Goal: Information Seeking & Learning: Compare options

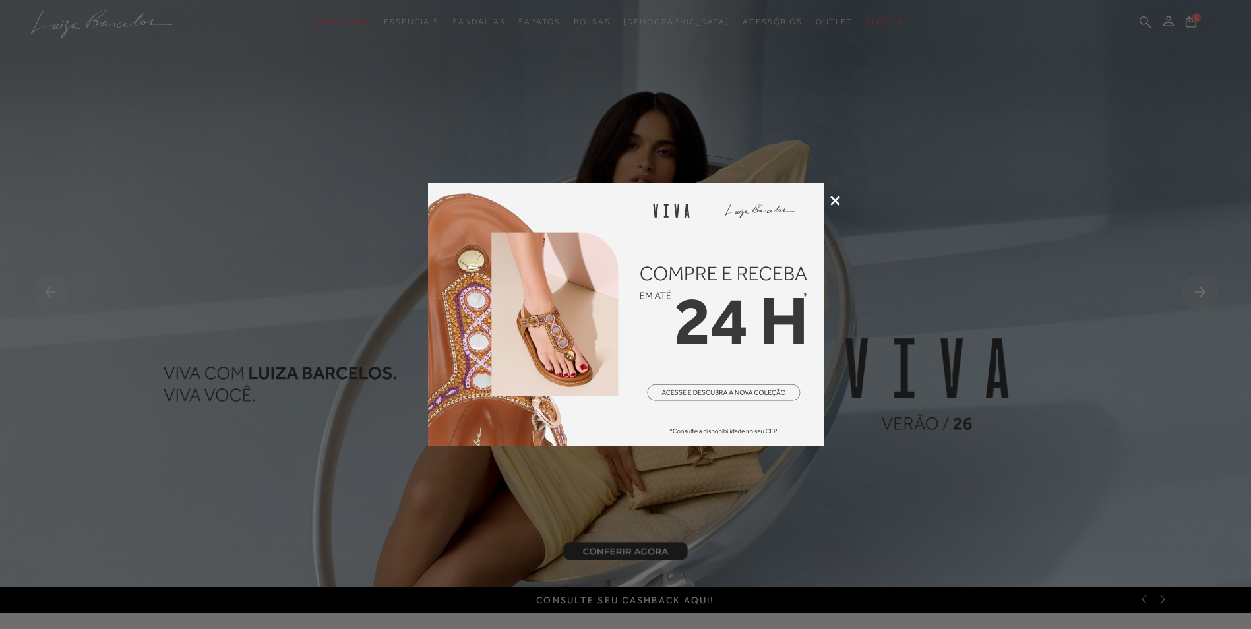
click at [680, 388] on img at bounding box center [626, 315] width 396 height 264
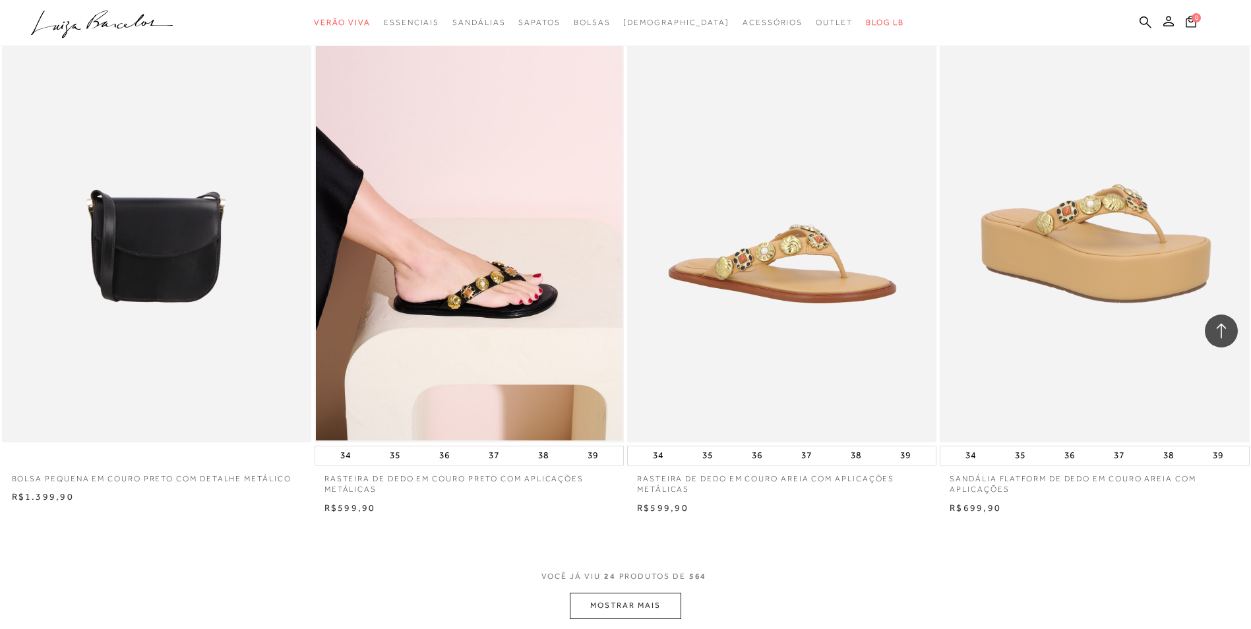
scroll to position [2967, 0]
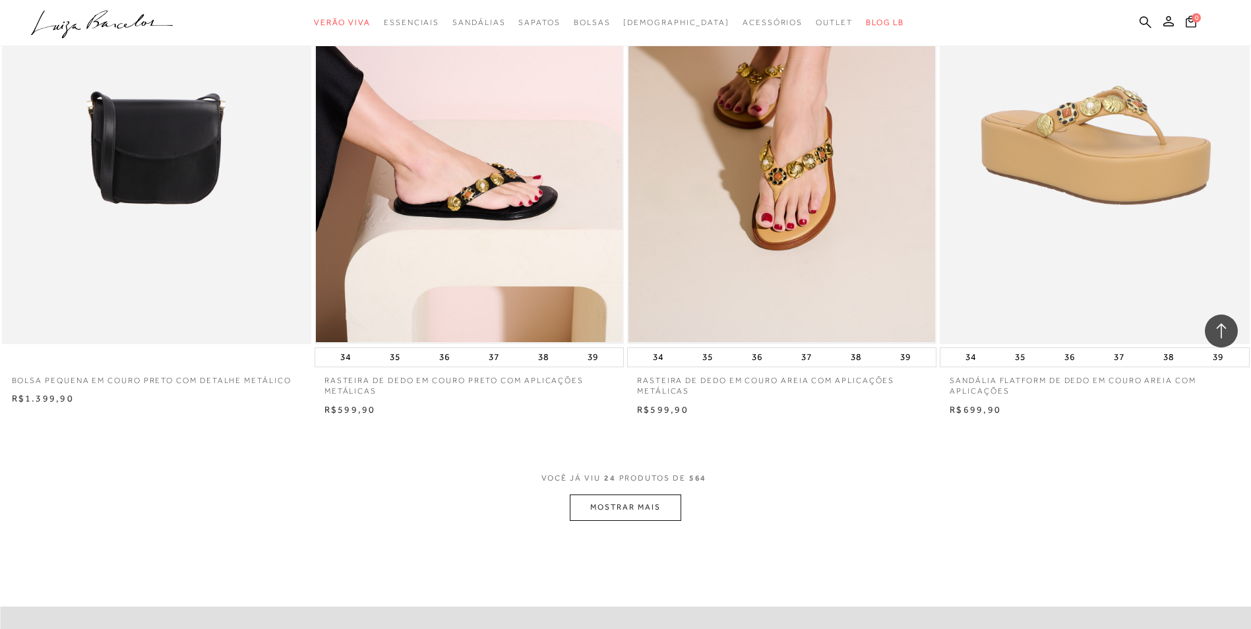
click at [619, 511] on button "MOSTRAR MAIS" at bounding box center [625, 508] width 111 height 26
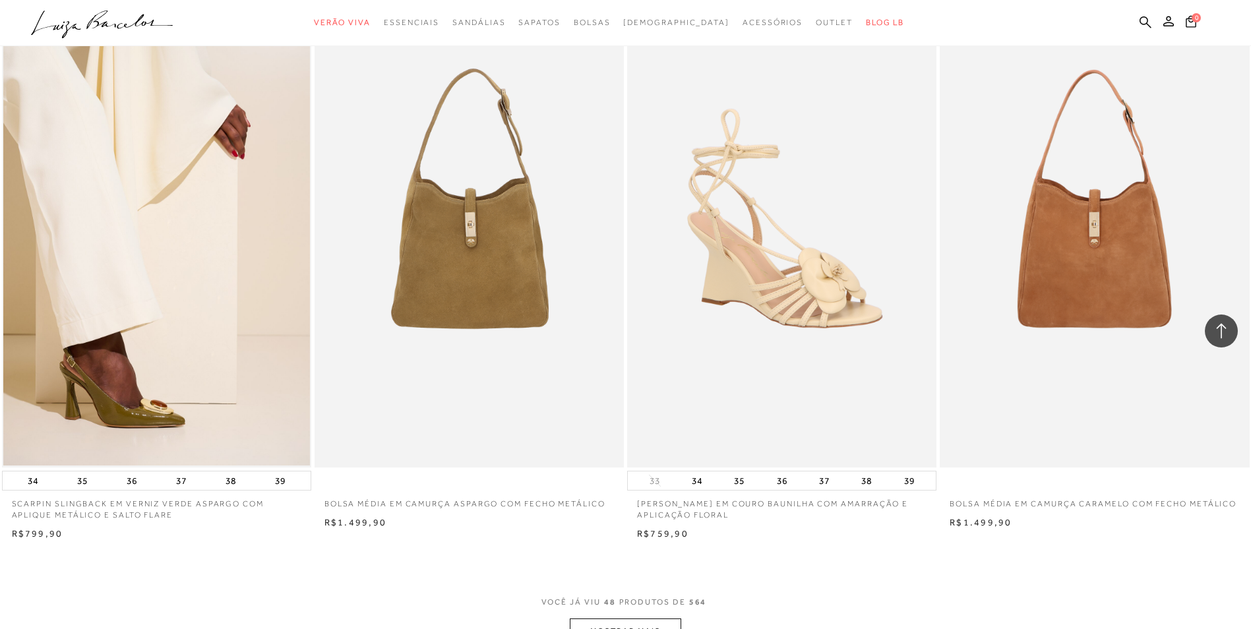
scroll to position [6396, 0]
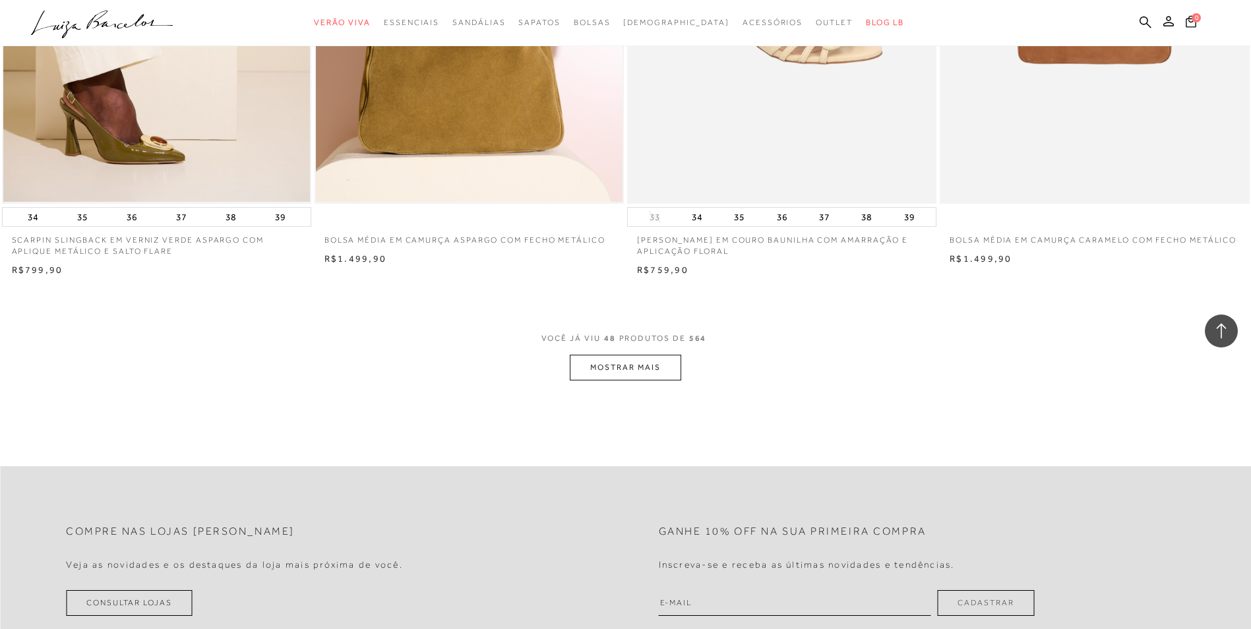
click at [594, 367] on button "MOSTRAR MAIS" at bounding box center [625, 368] width 111 height 26
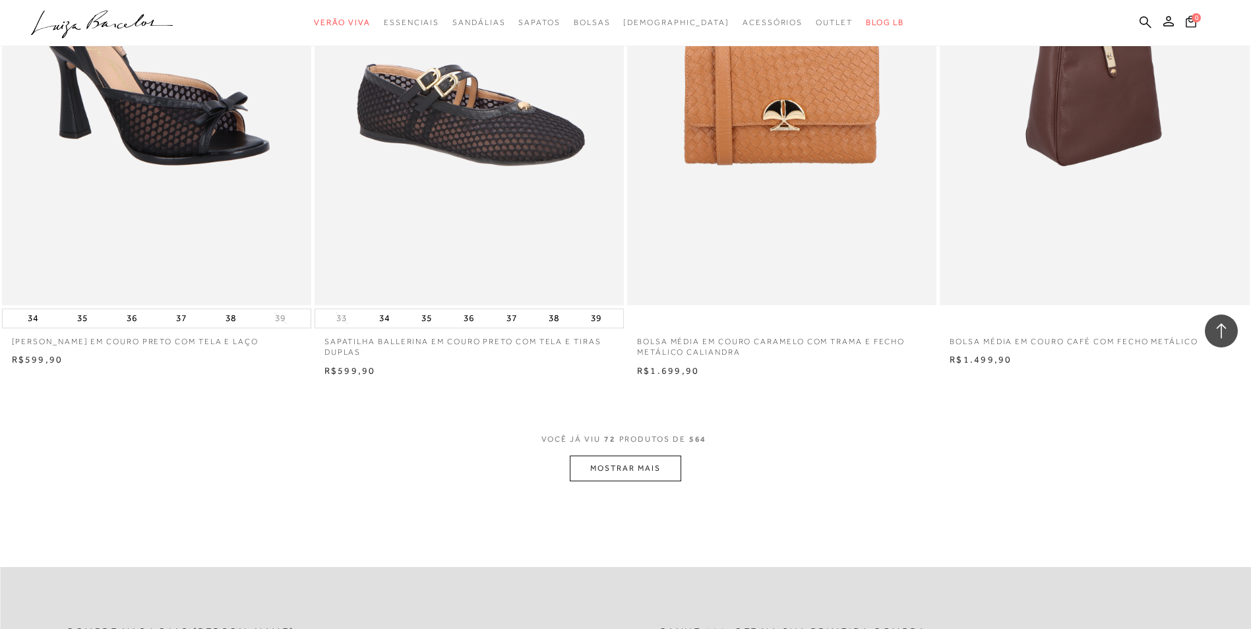
scroll to position [9693, 0]
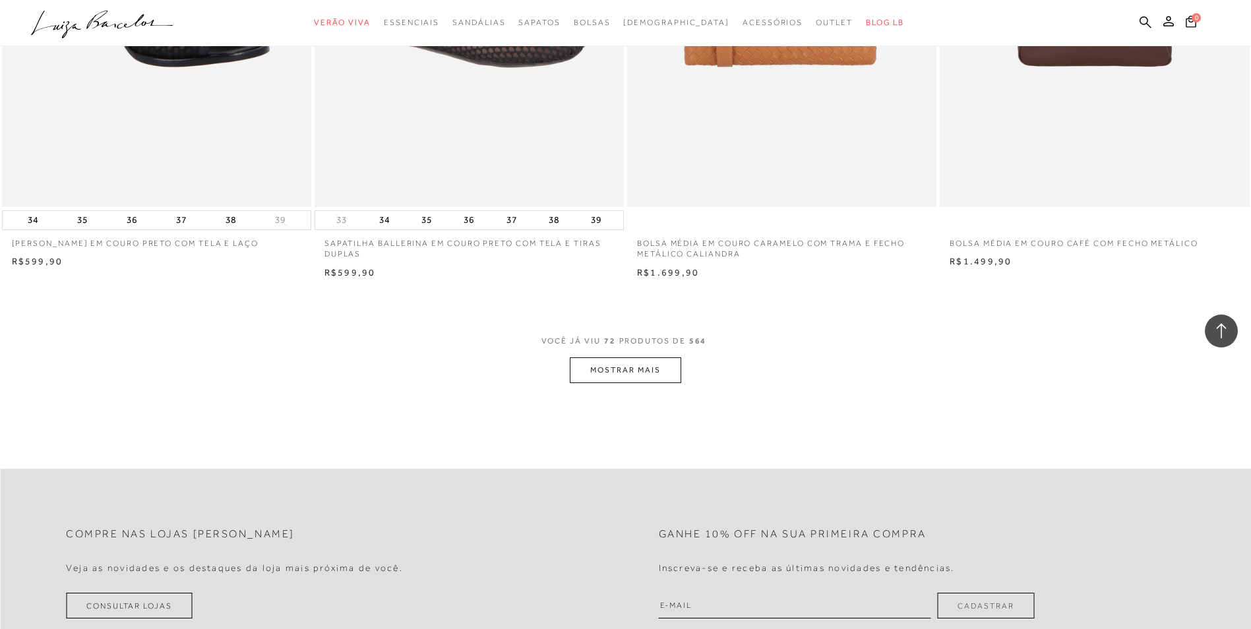
click at [659, 369] on button "MOSTRAR MAIS" at bounding box center [625, 370] width 111 height 26
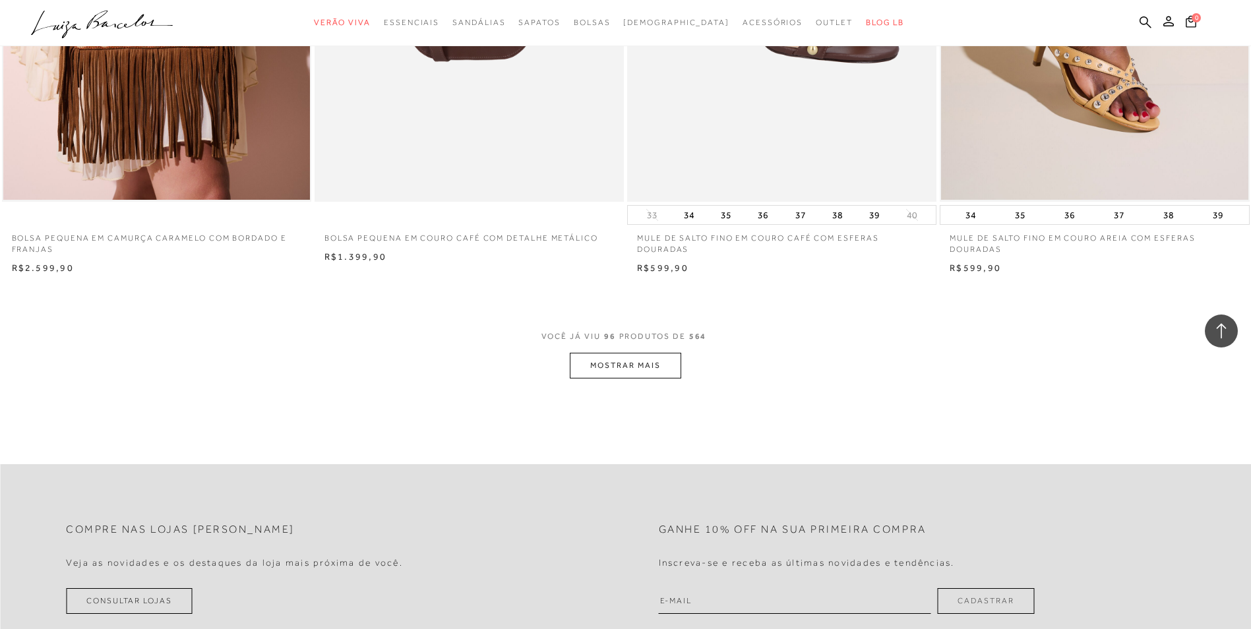
scroll to position [12990, 0]
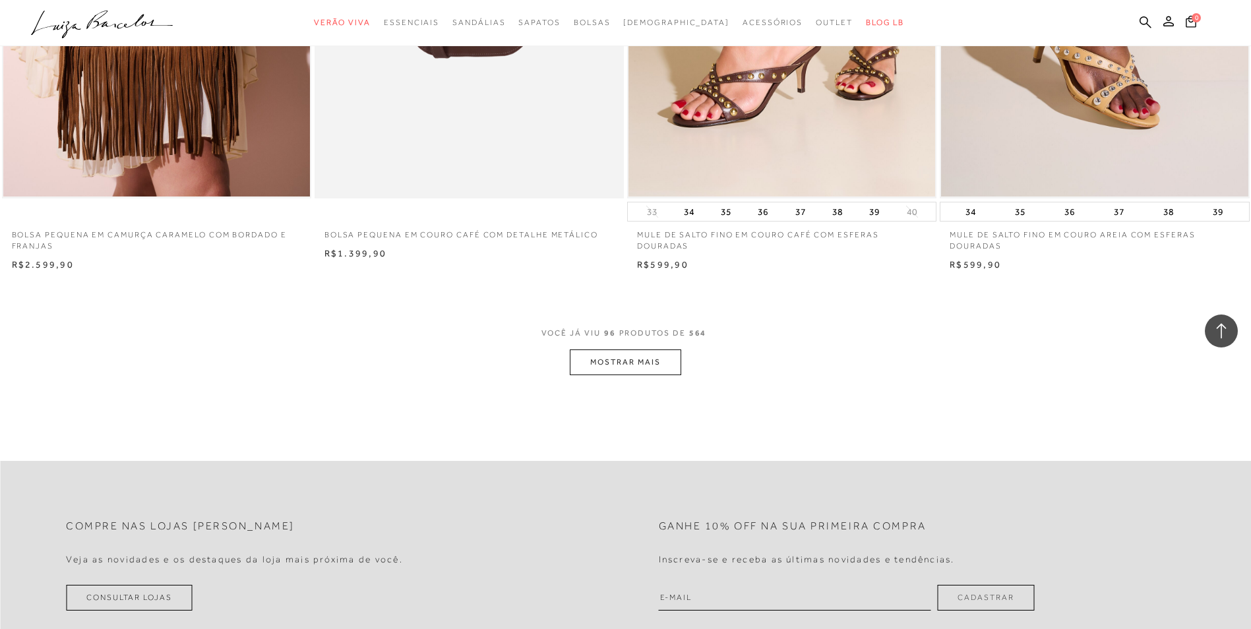
click at [645, 366] on button "MOSTRAR MAIS" at bounding box center [625, 362] width 111 height 26
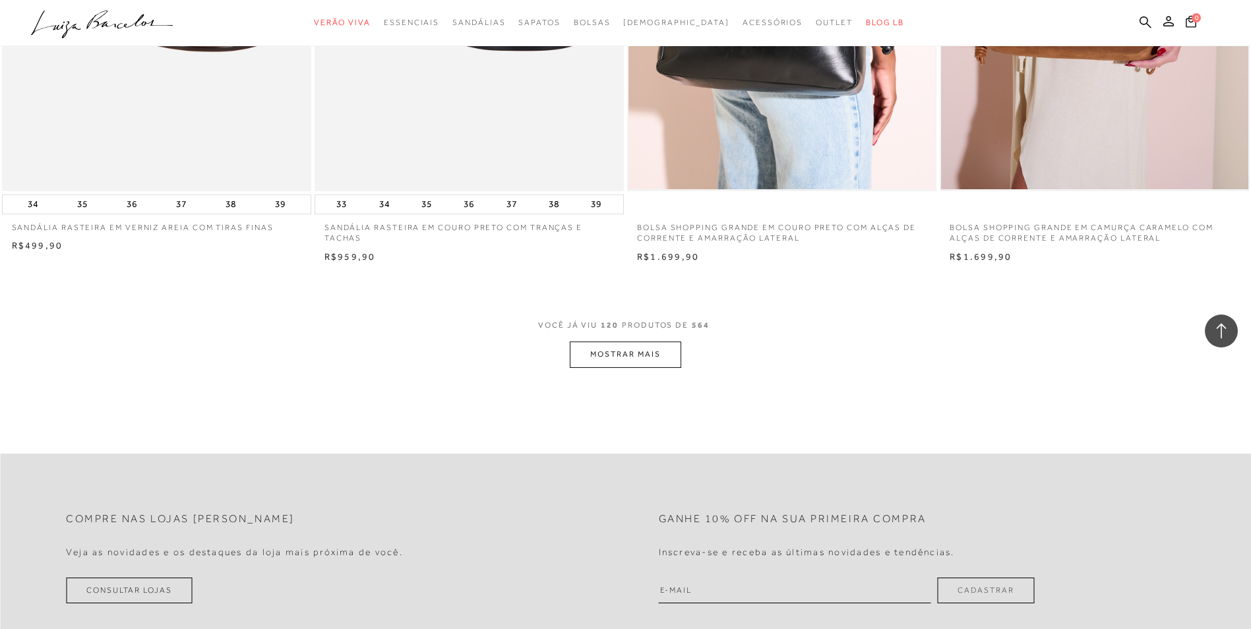
scroll to position [16286, 0]
click at [651, 349] on button "MOSTRAR MAIS" at bounding box center [625, 354] width 111 height 26
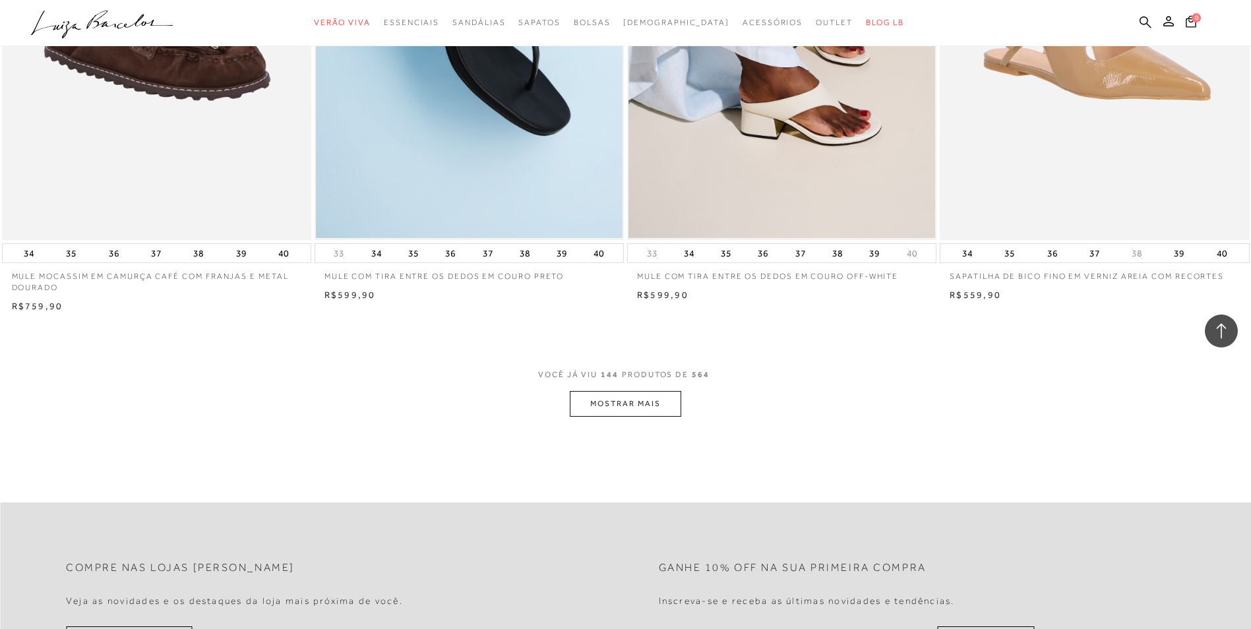
scroll to position [19583, 0]
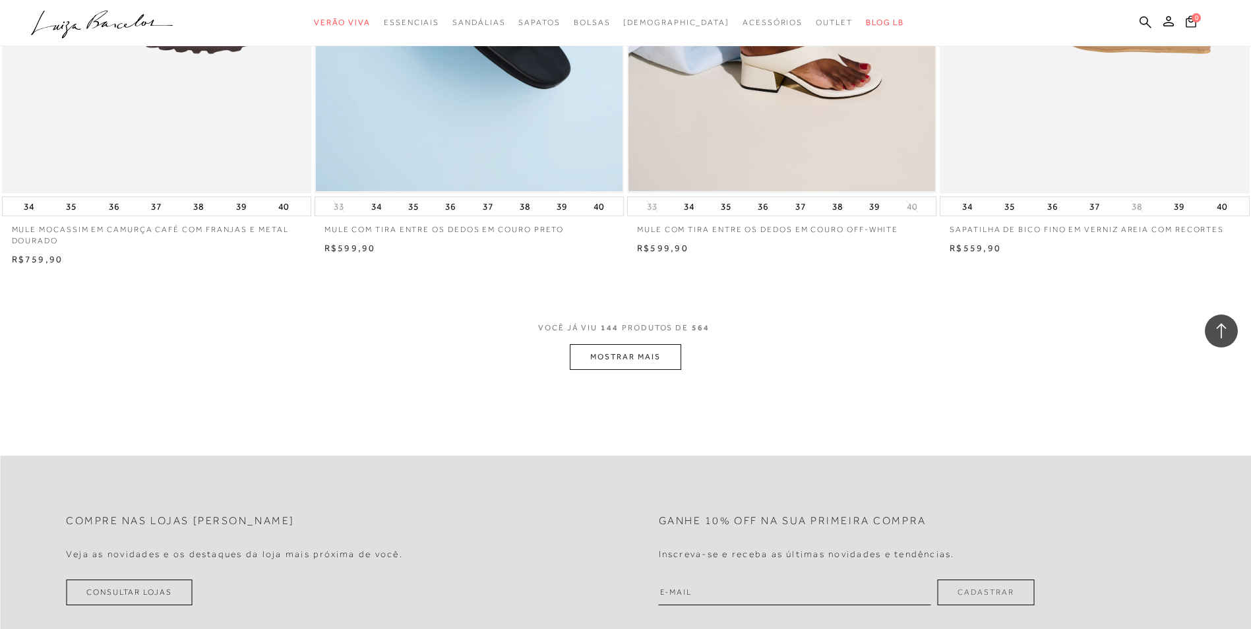
click at [634, 362] on button "MOSTRAR MAIS" at bounding box center [625, 357] width 111 height 26
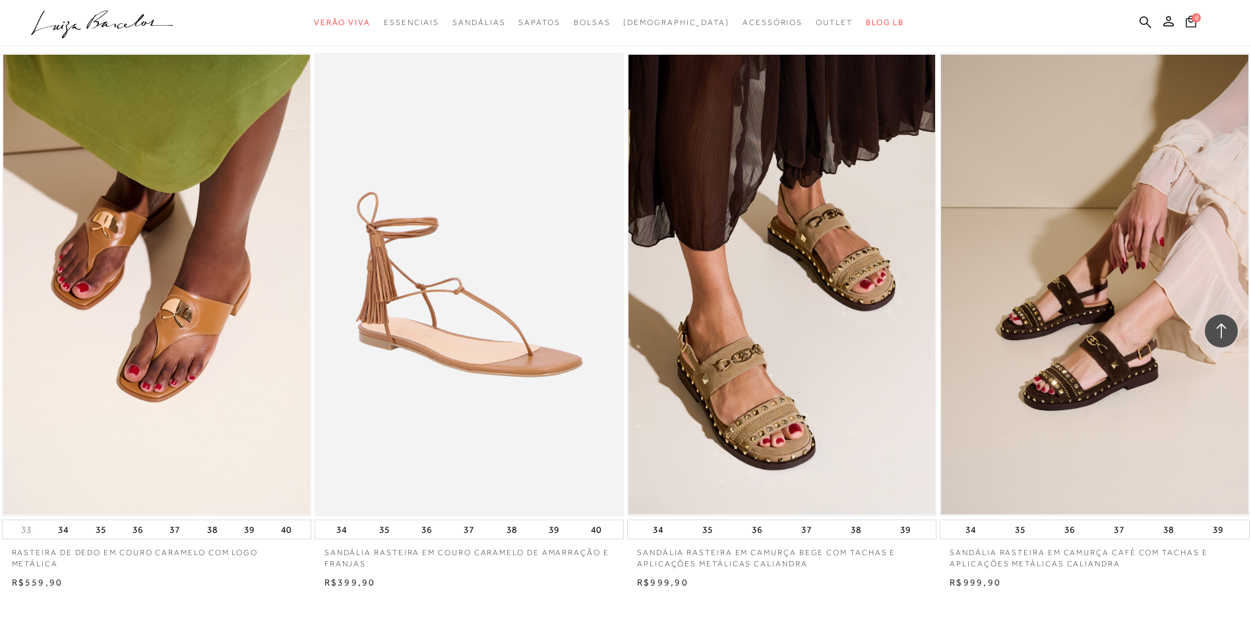
scroll to position [22682, 0]
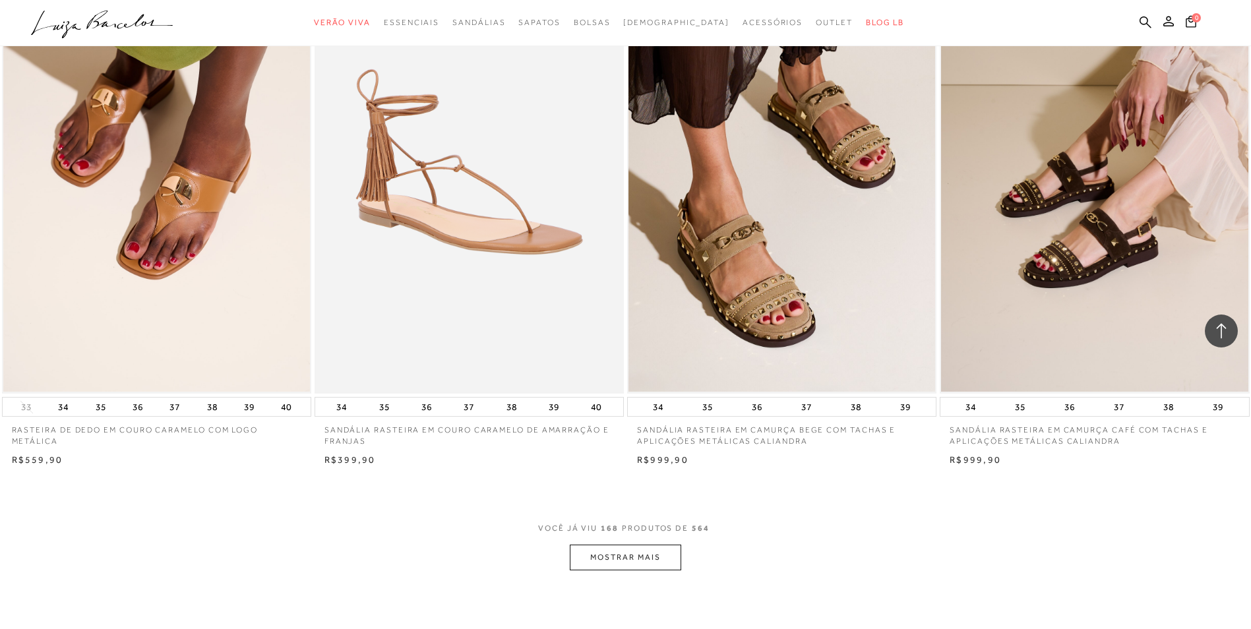
click at [638, 560] on button "MOSTRAR MAIS" at bounding box center [625, 558] width 111 height 26
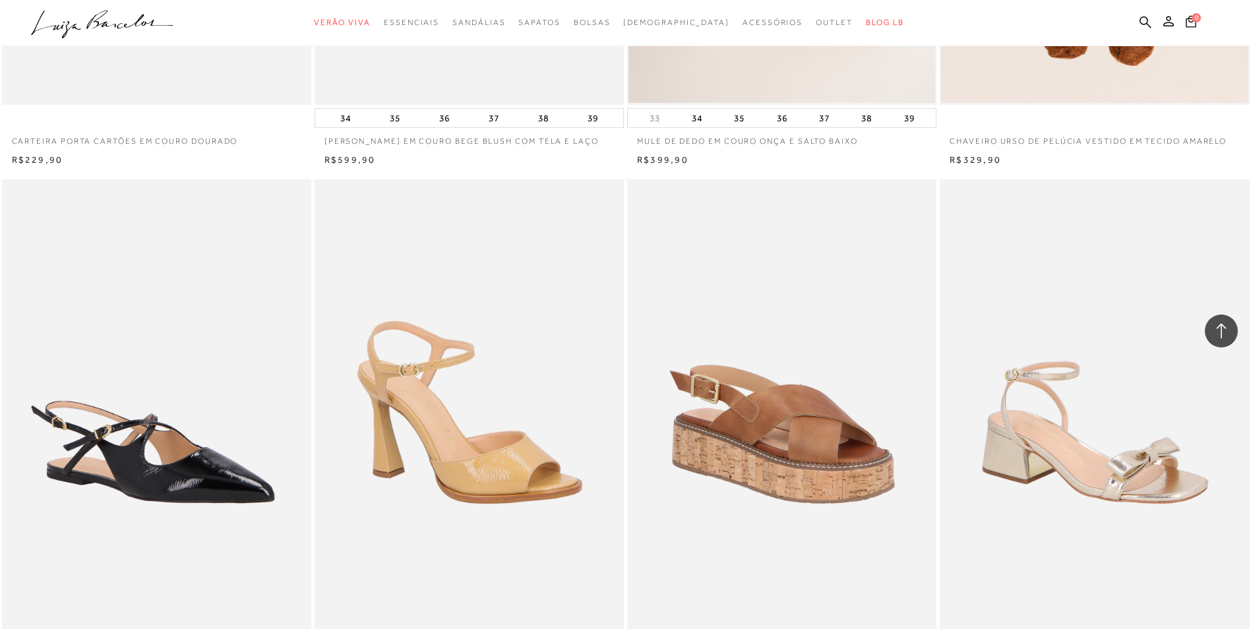
scroll to position [25847, 0]
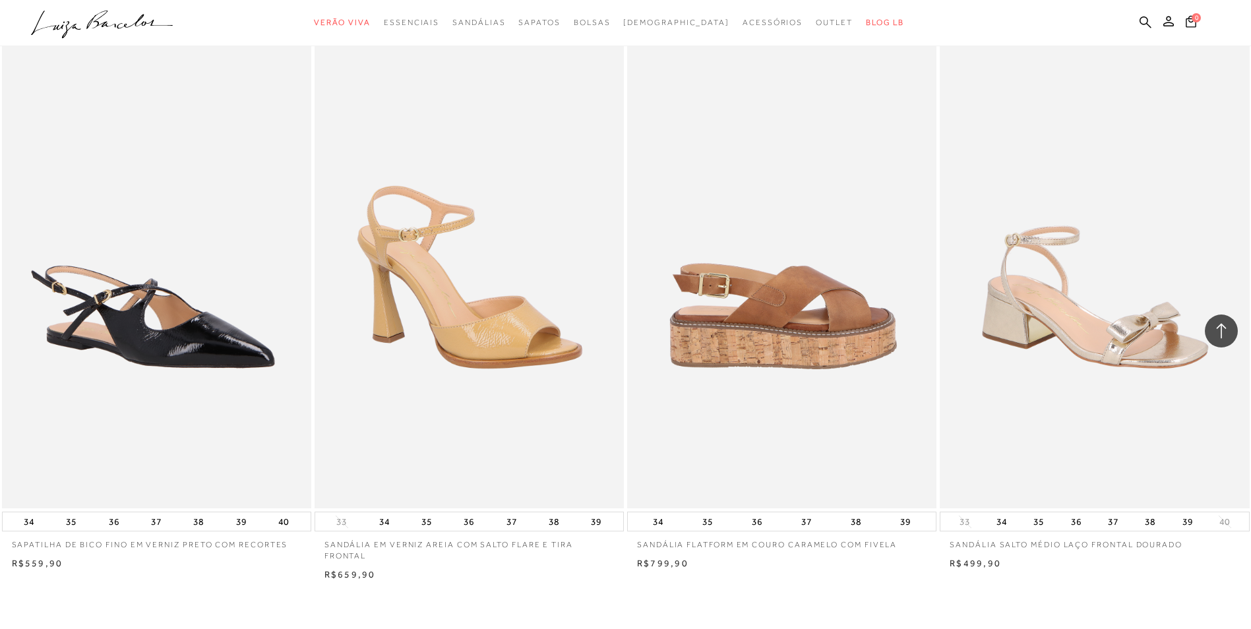
click at [835, 346] on img at bounding box center [782, 276] width 308 height 464
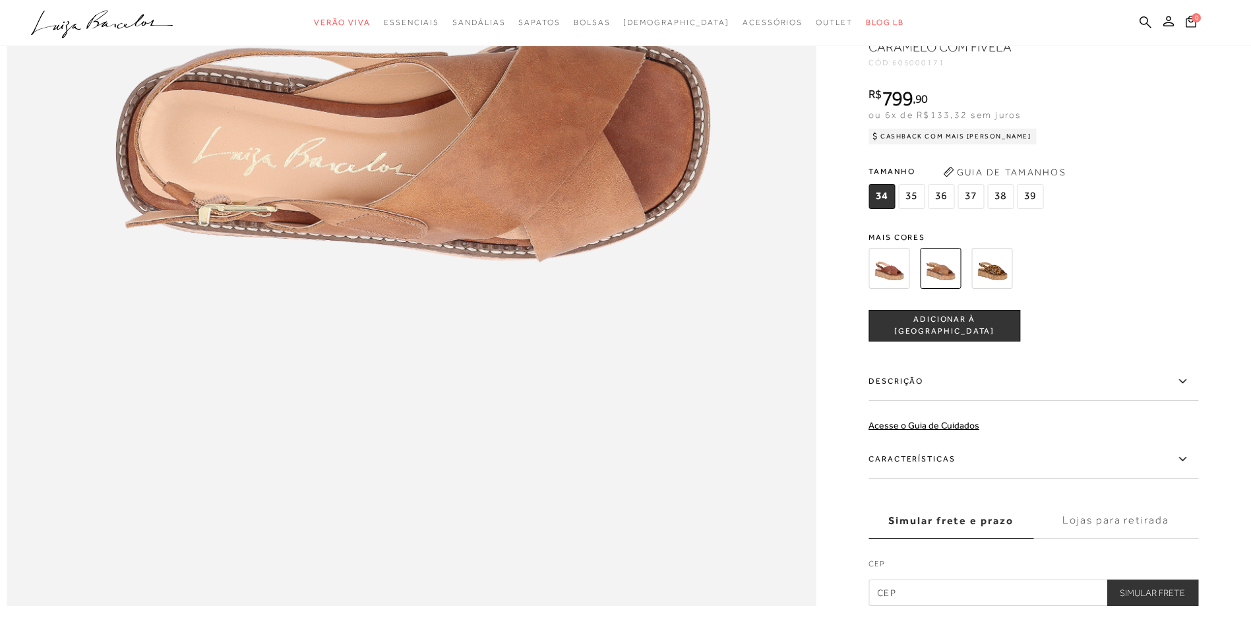
scroll to position [1714, 0]
click at [996, 288] on img at bounding box center [991, 267] width 41 height 41
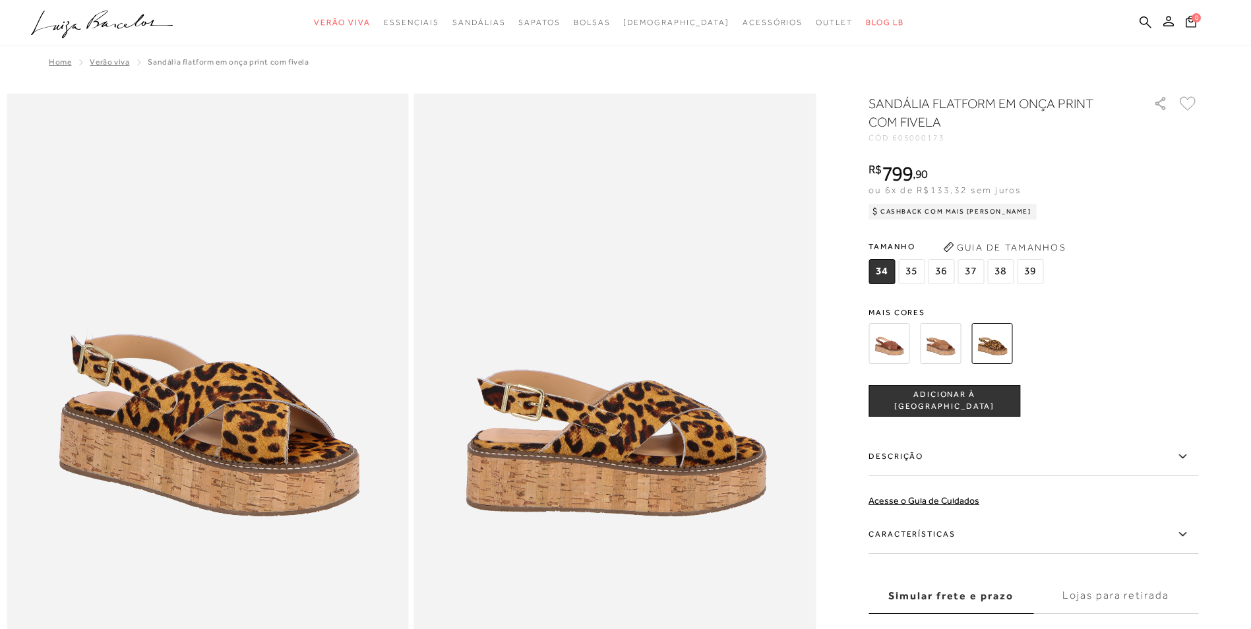
click at [903, 355] on img at bounding box center [888, 343] width 41 height 41
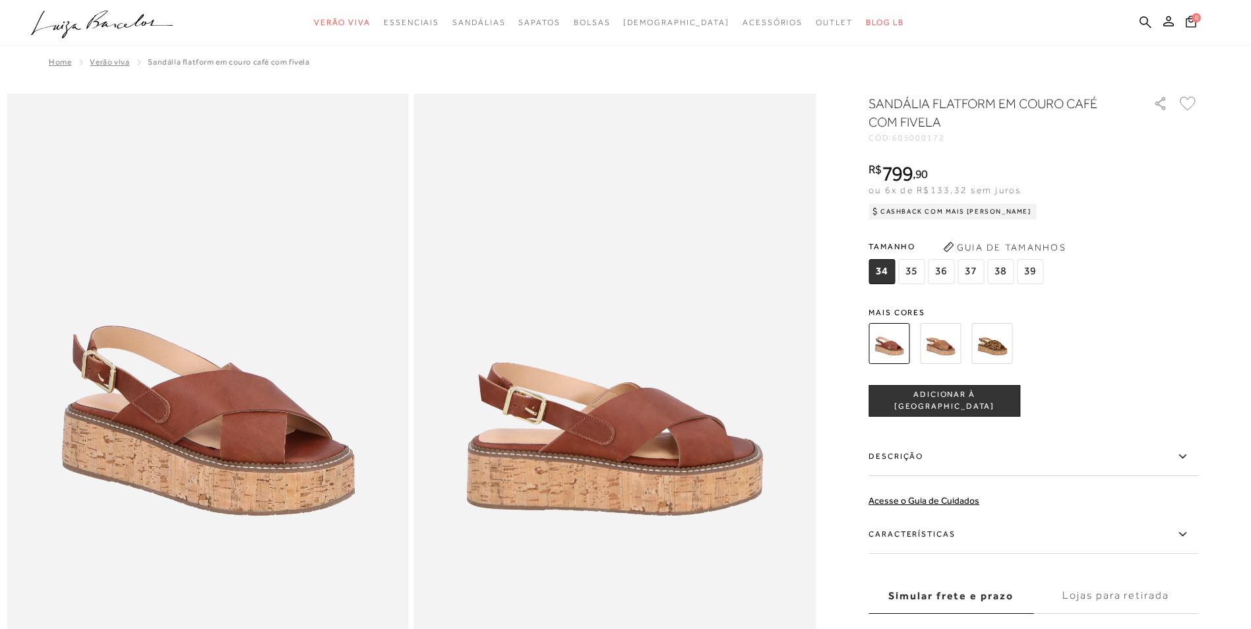
click at [1000, 353] on img at bounding box center [991, 343] width 41 height 41
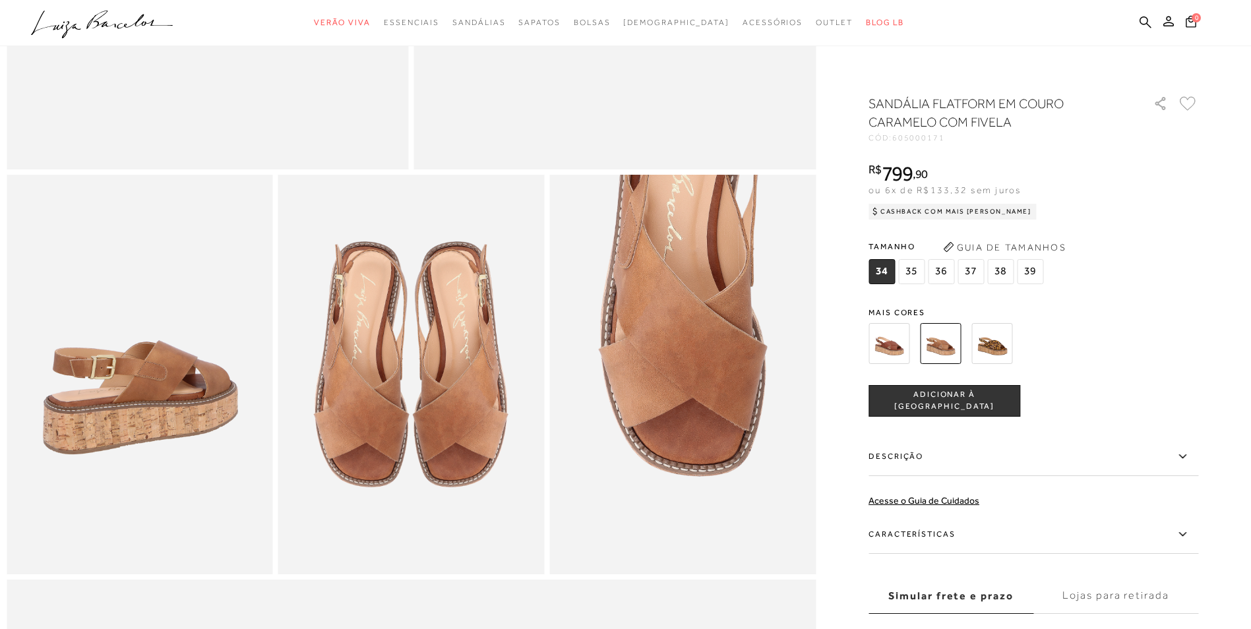
scroll to position [527, 0]
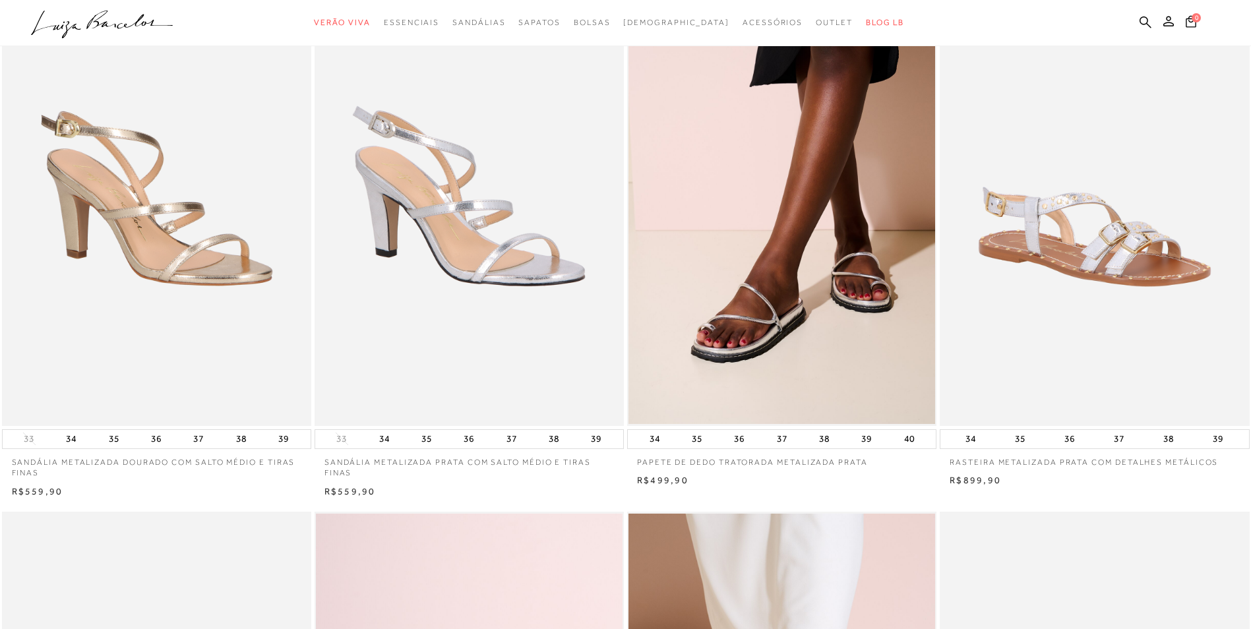
scroll to position [1714, 0]
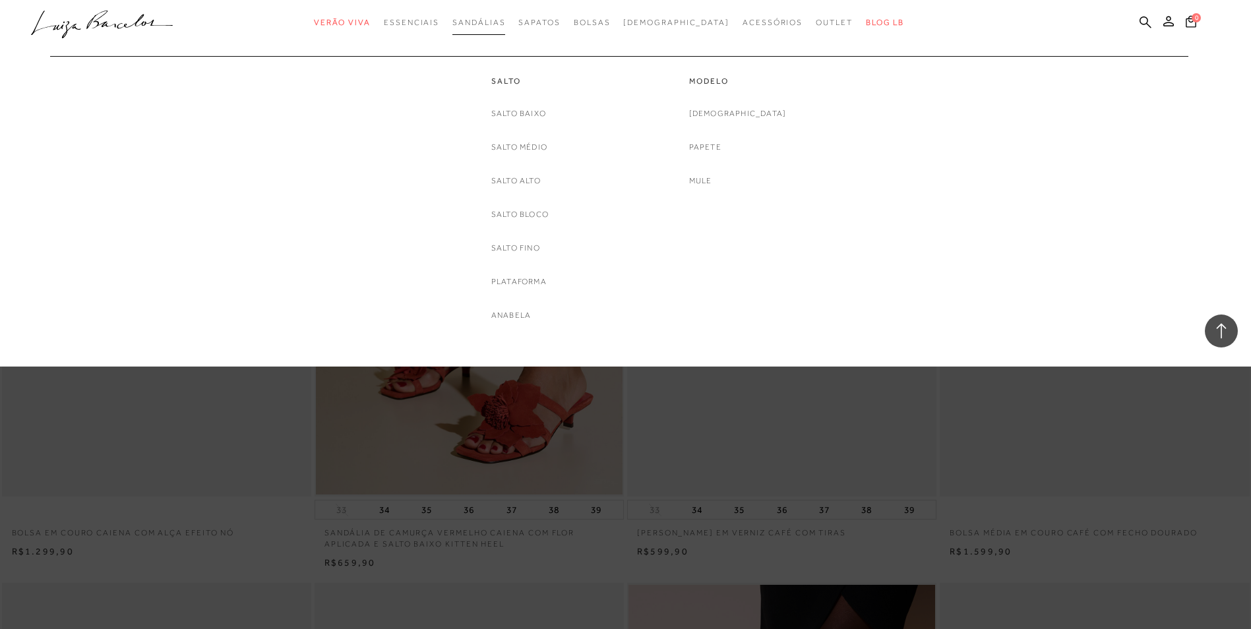
click at [491, 22] on span "Sandálias" at bounding box center [478, 22] width 53 height 9
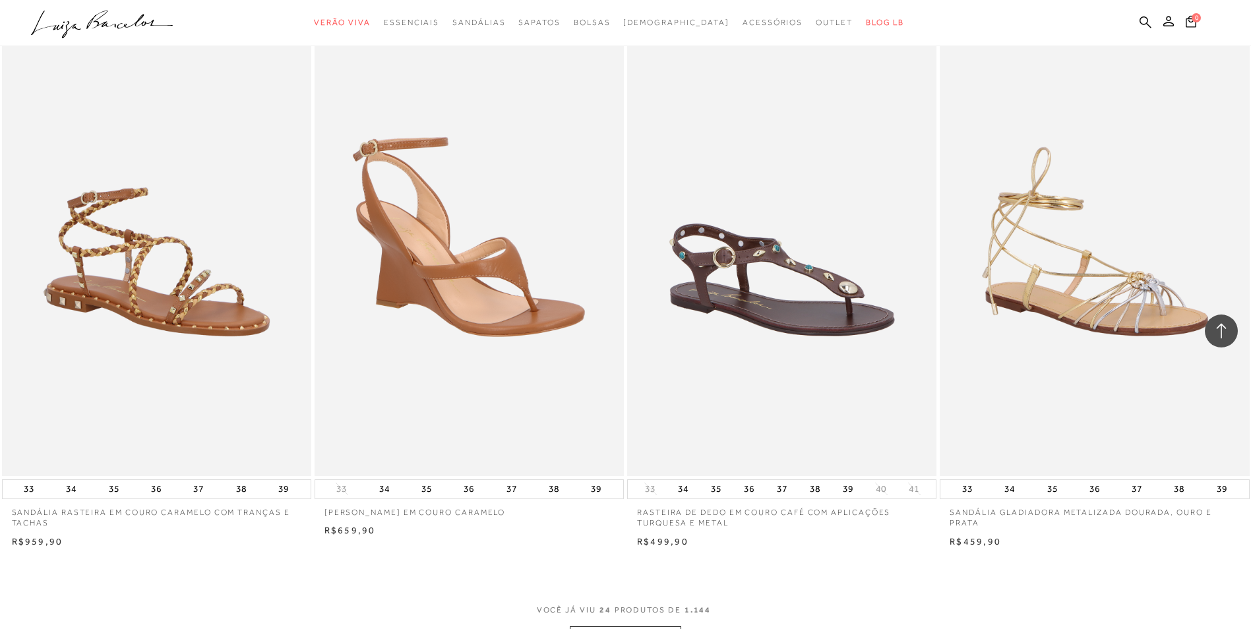
scroll to position [3033, 0]
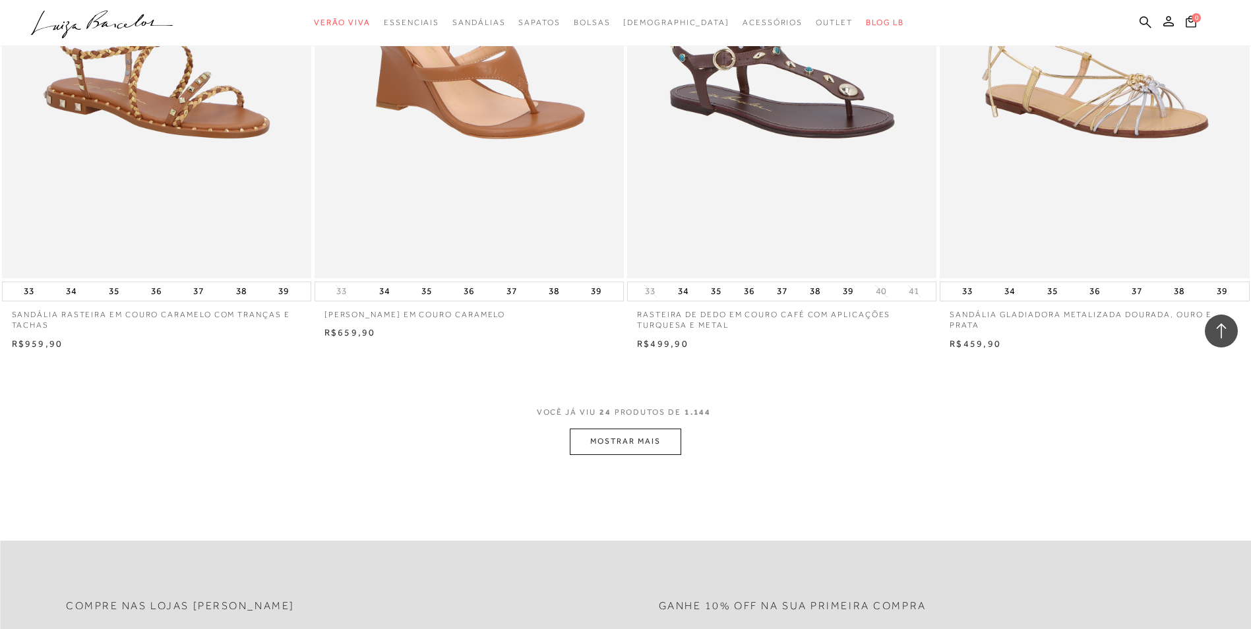
click at [626, 444] on button "MOSTRAR MAIS" at bounding box center [625, 442] width 111 height 26
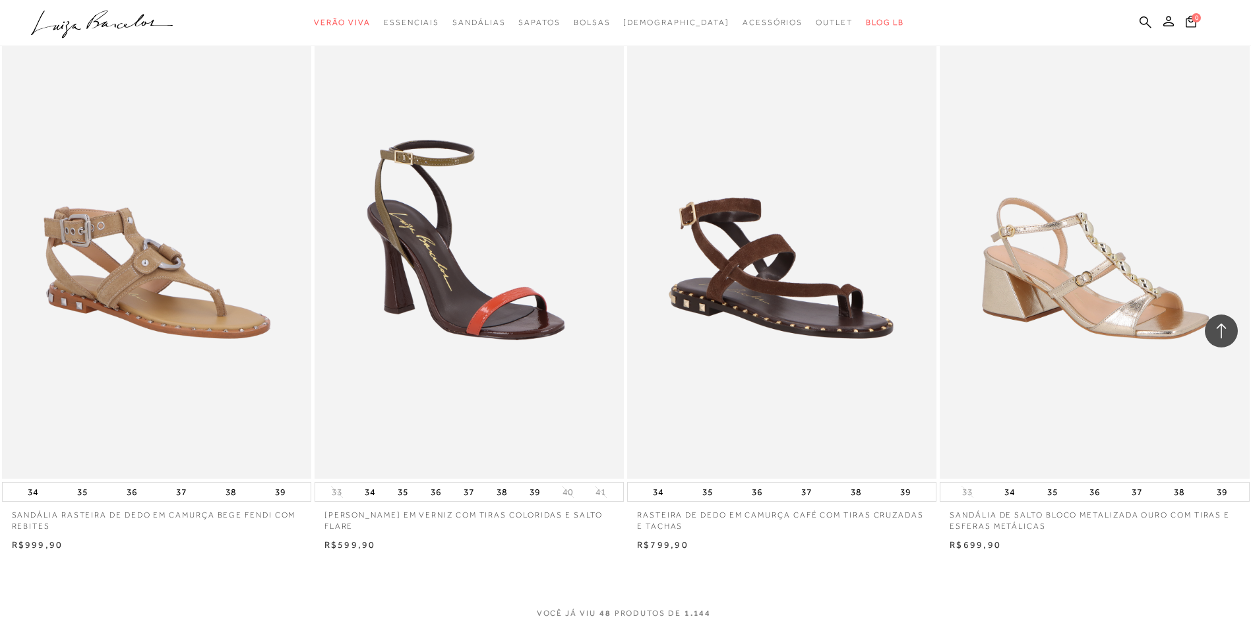
scroll to position [6396, 0]
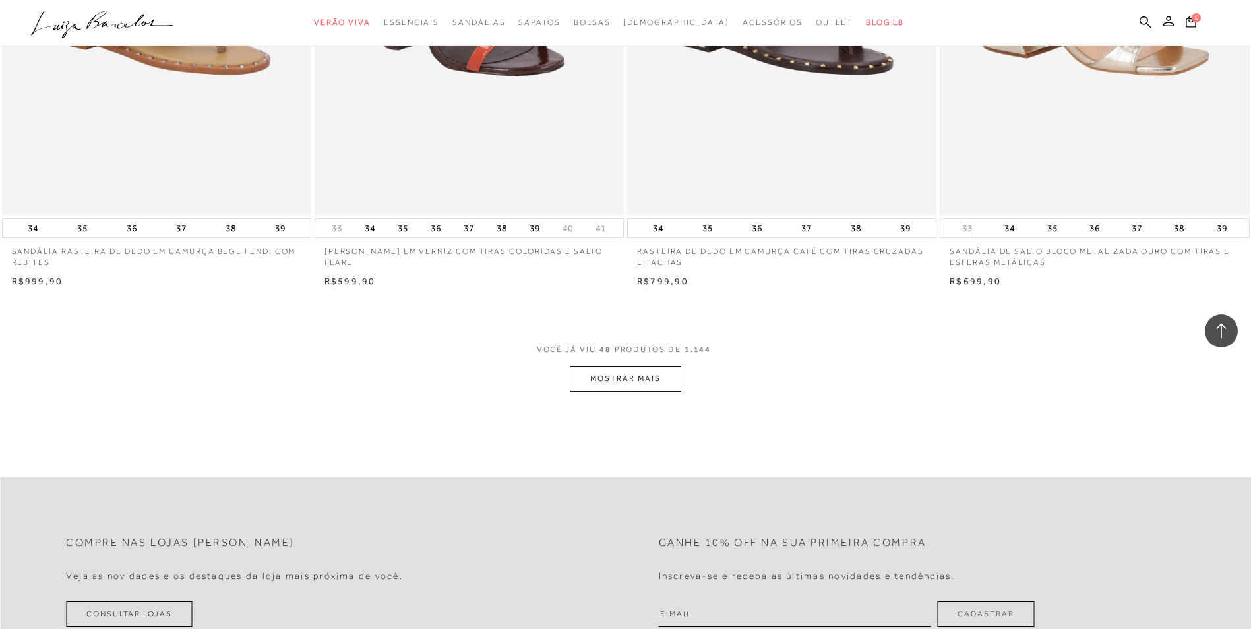
click at [598, 376] on button "MOSTRAR MAIS" at bounding box center [625, 379] width 111 height 26
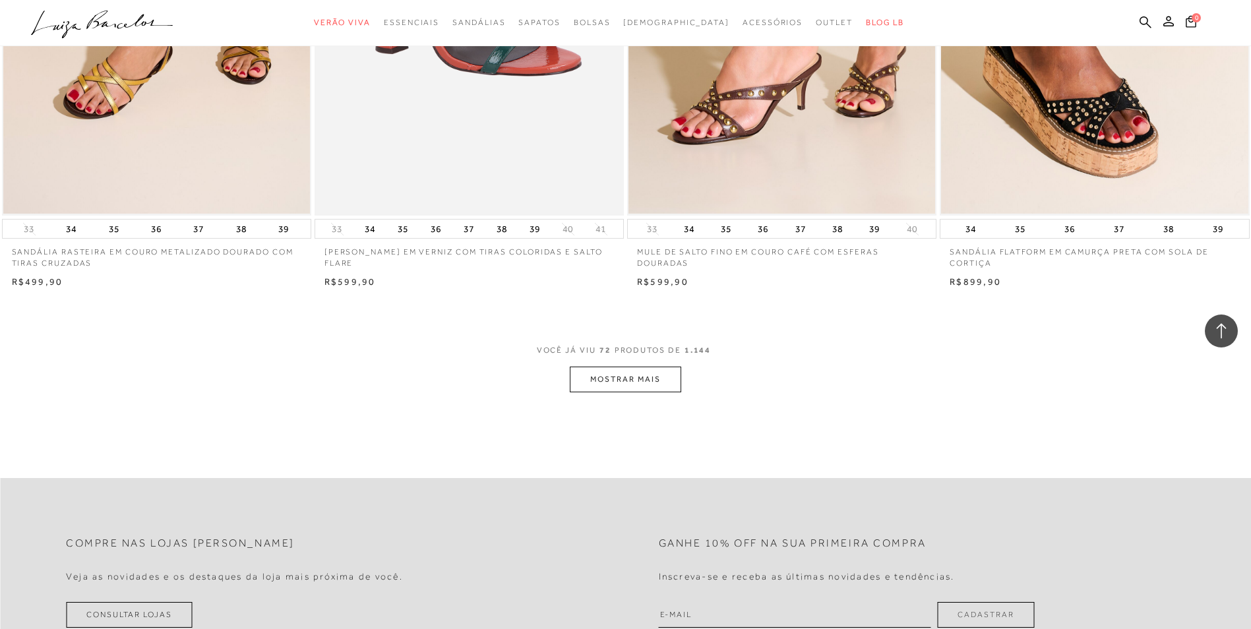
scroll to position [9825, 0]
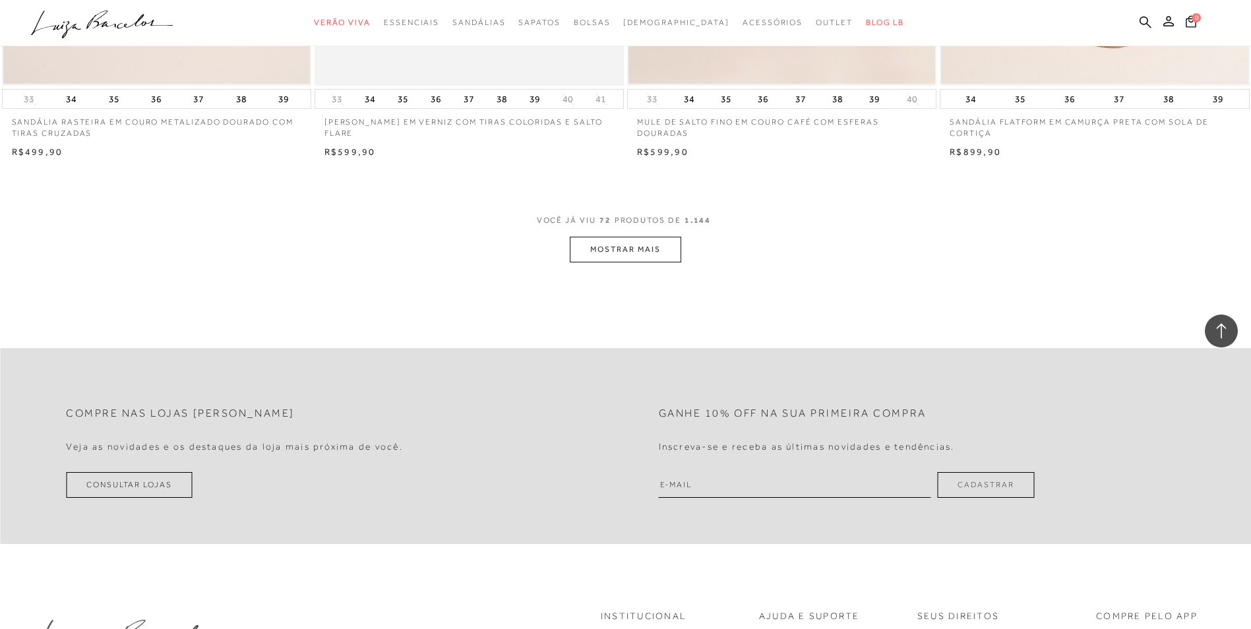
click at [618, 254] on button "MOSTRAR MAIS" at bounding box center [625, 250] width 111 height 26
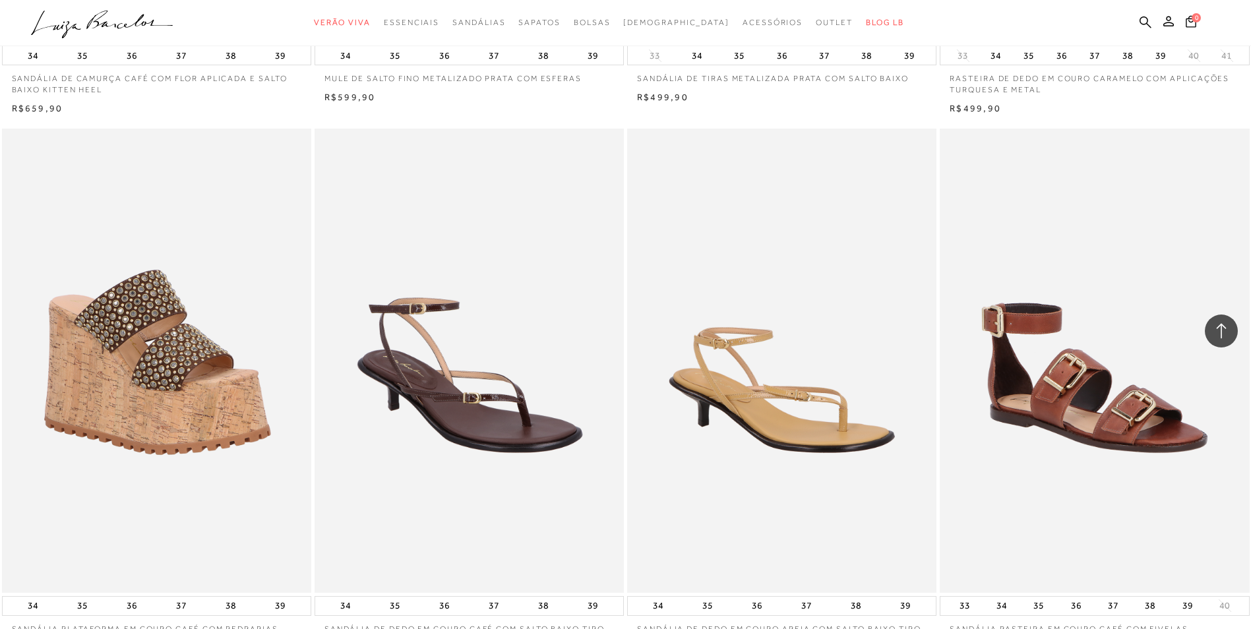
scroll to position [11011, 0]
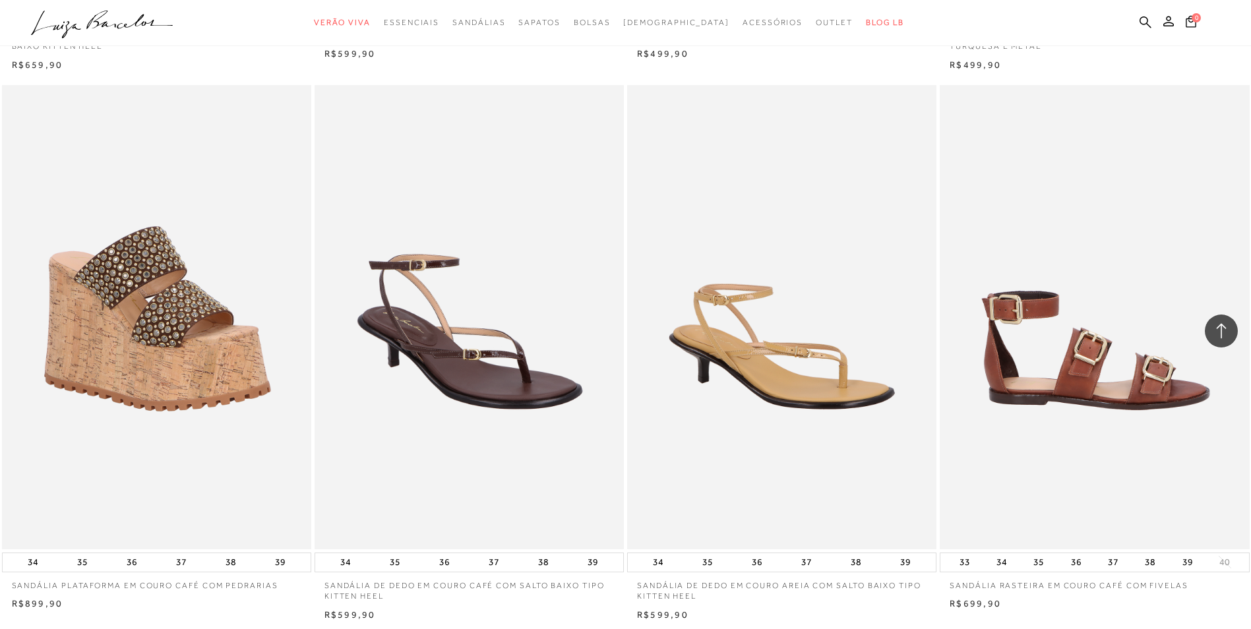
click at [1064, 334] on img at bounding box center [1095, 317] width 308 height 464
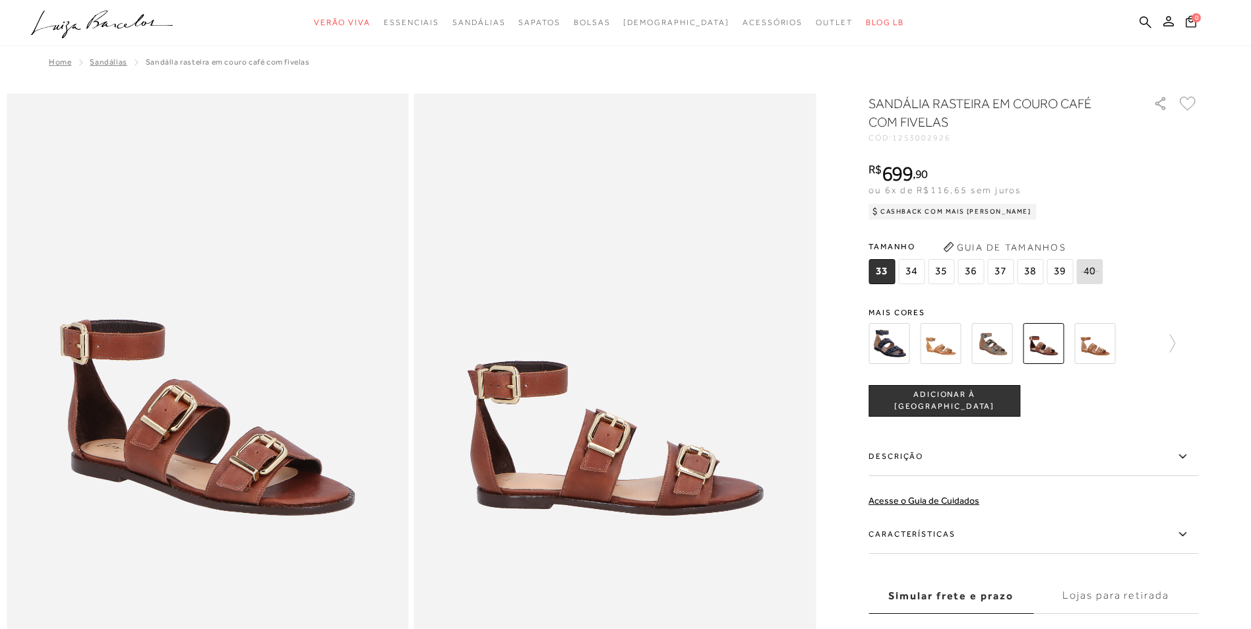
click at [997, 337] on img at bounding box center [991, 343] width 41 height 41
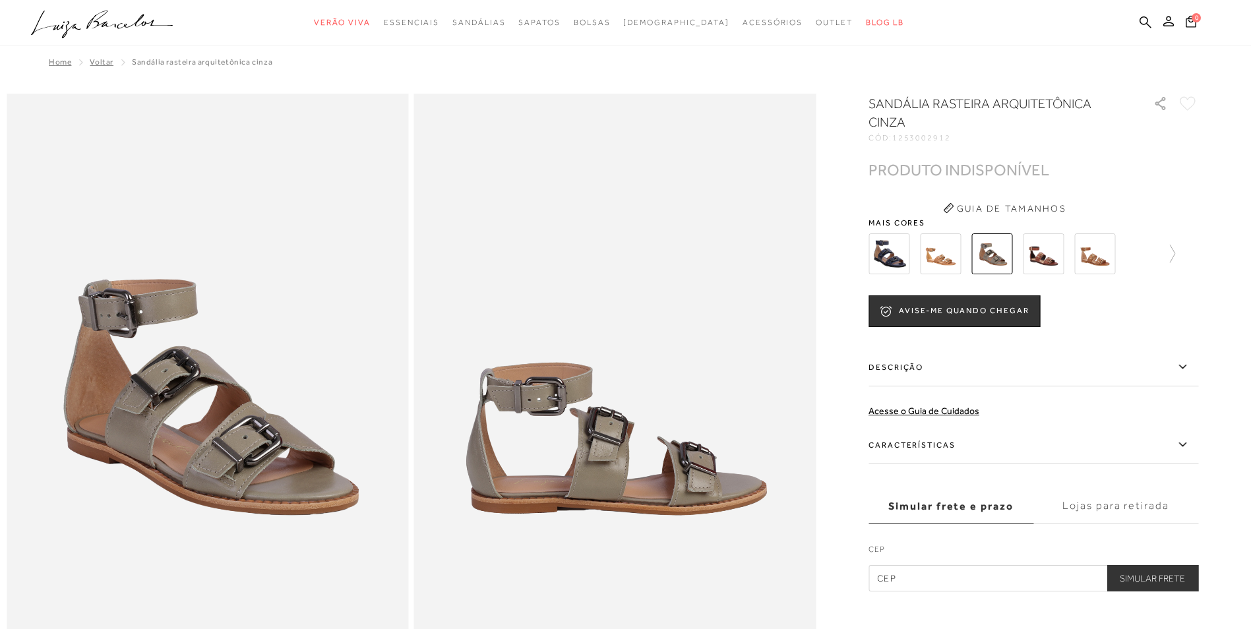
click at [1042, 255] on img at bounding box center [1043, 253] width 41 height 41
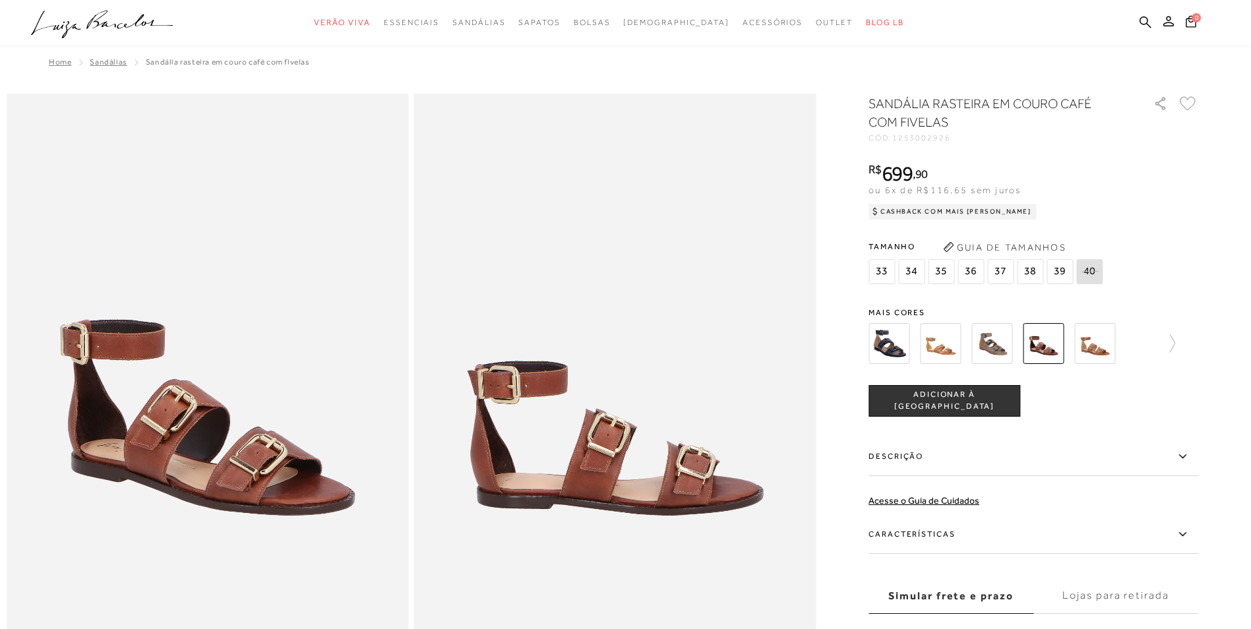
click at [1086, 287] on div "SANDÁLIA RASTEIRA EM COURO CAFÉ COM FIVELAS CÓD: 1253002926 × É necessário sele…" at bounding box center [1033, 387] width 330 height 587
click at [1102, 335] on img at bounding box center [1094, 343] width 41 height 41
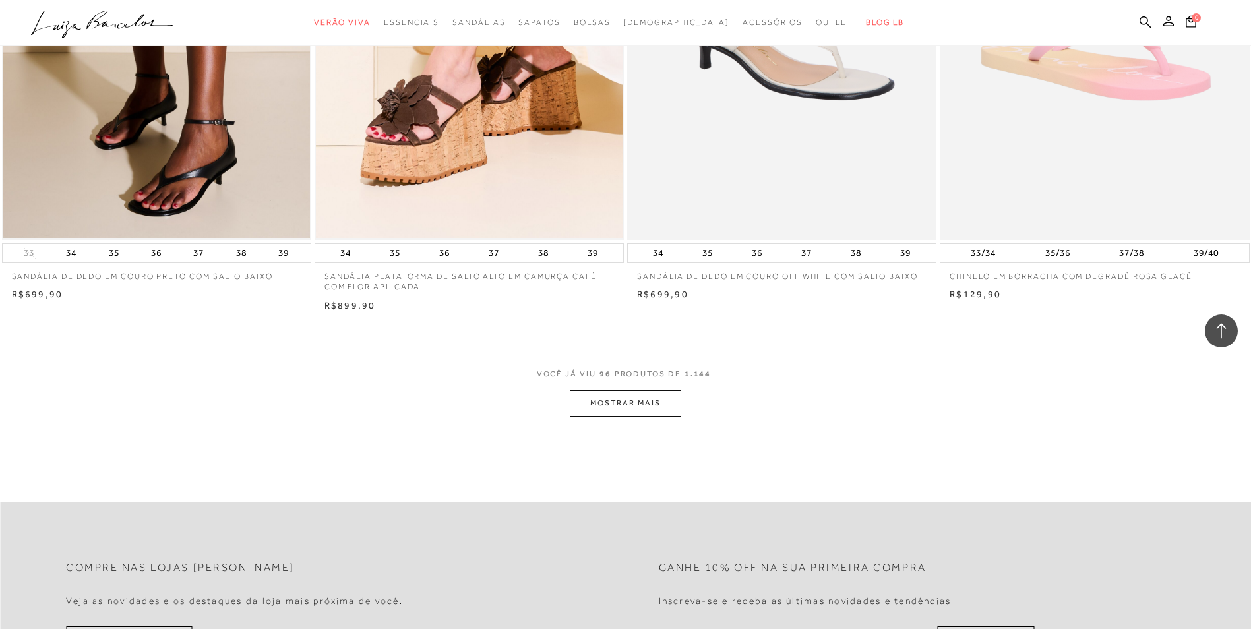
scroll to position [13055, 0]
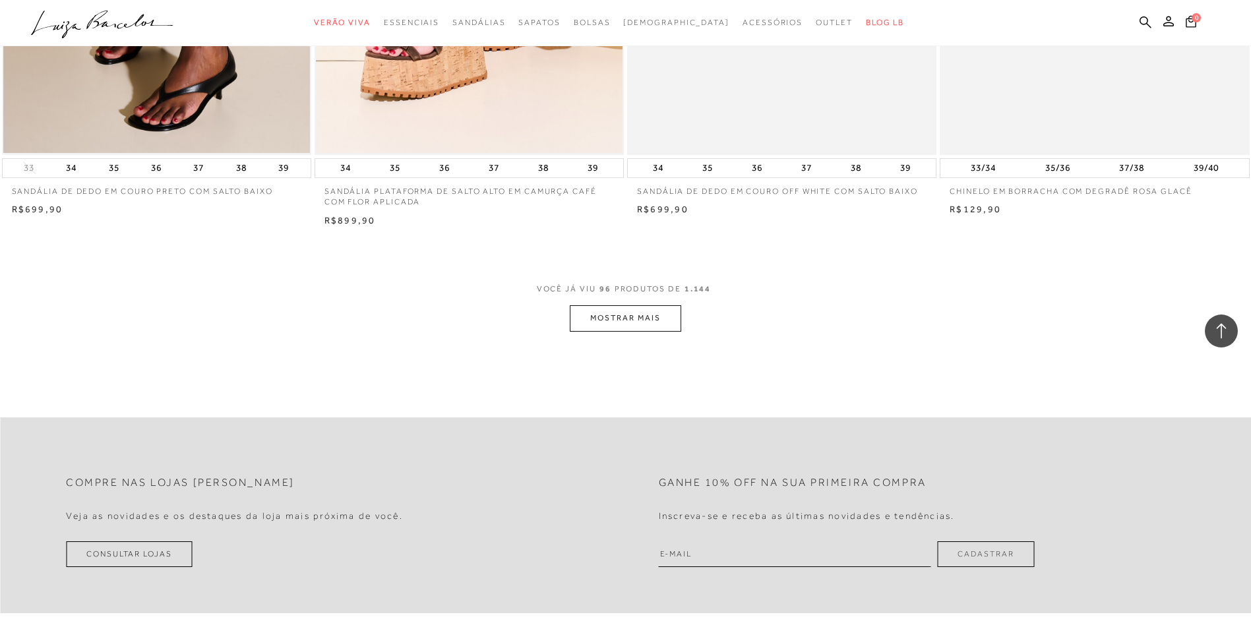
click at [589, 313] on button "MOSTRAR MAIS" at bounding box center [625, 318] width 111 height 26
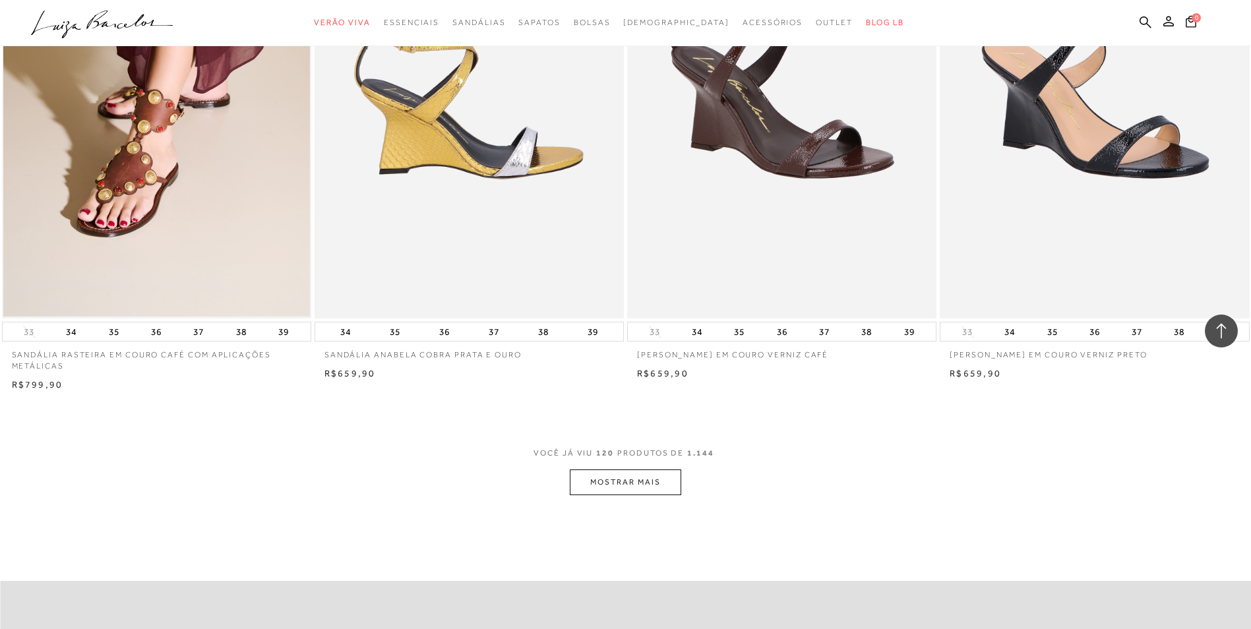
scroll to position [16286, 0]
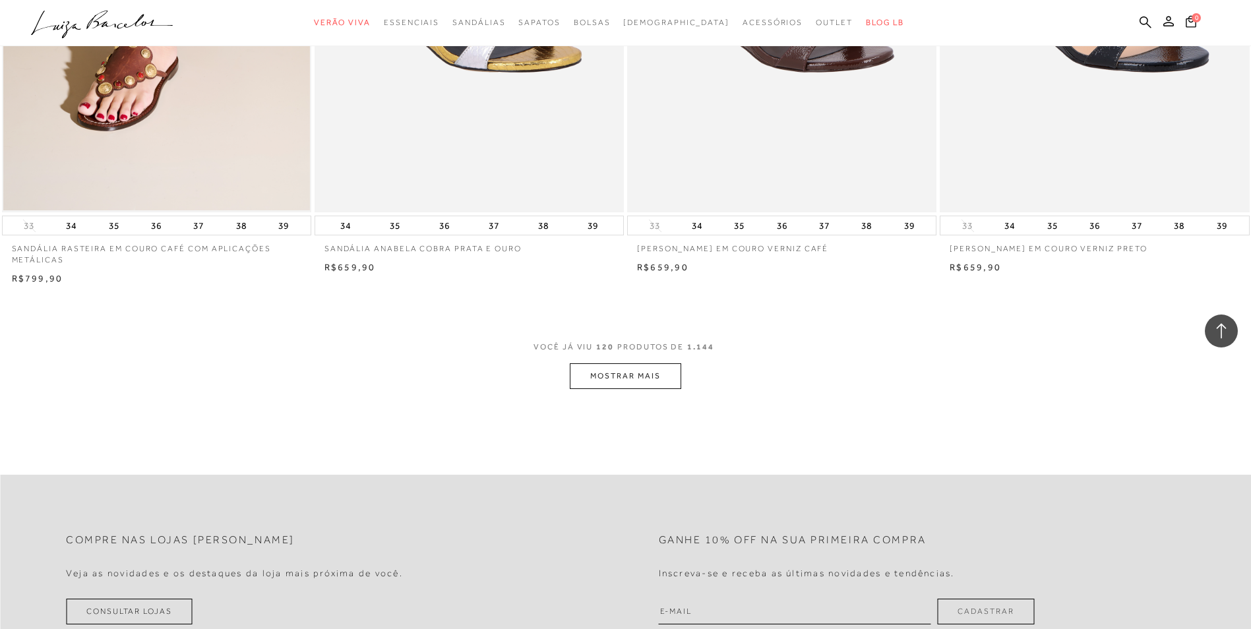
click at [612, 369] on button "MOSTRAR MAIS" at bounding box center [625, 376] width 111 height 26
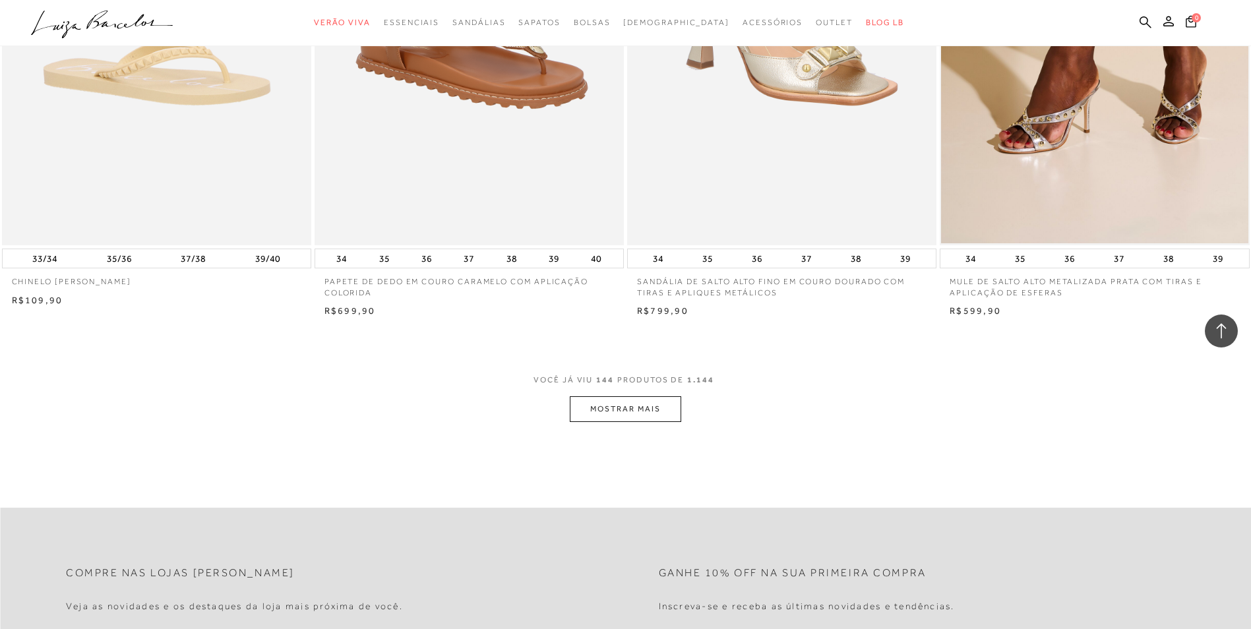
scroll to position [19583, 0]
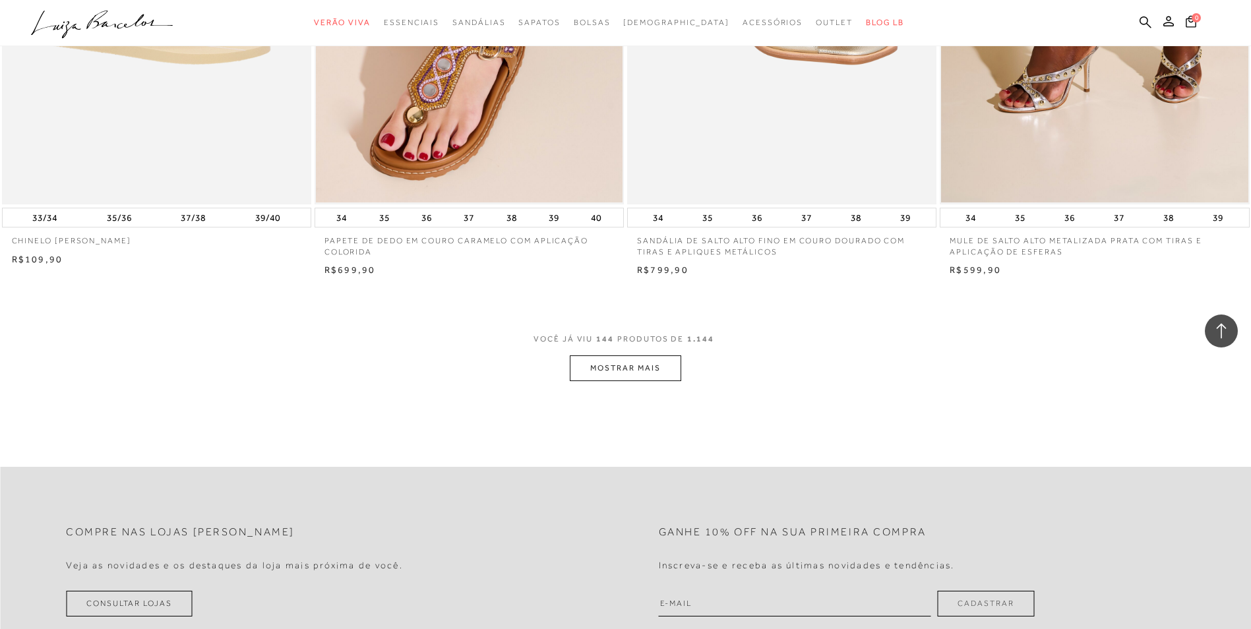
click at [622, 365] on button "MOSTRAR MAIS" at bounding box center [625, 368] width 111 height 26
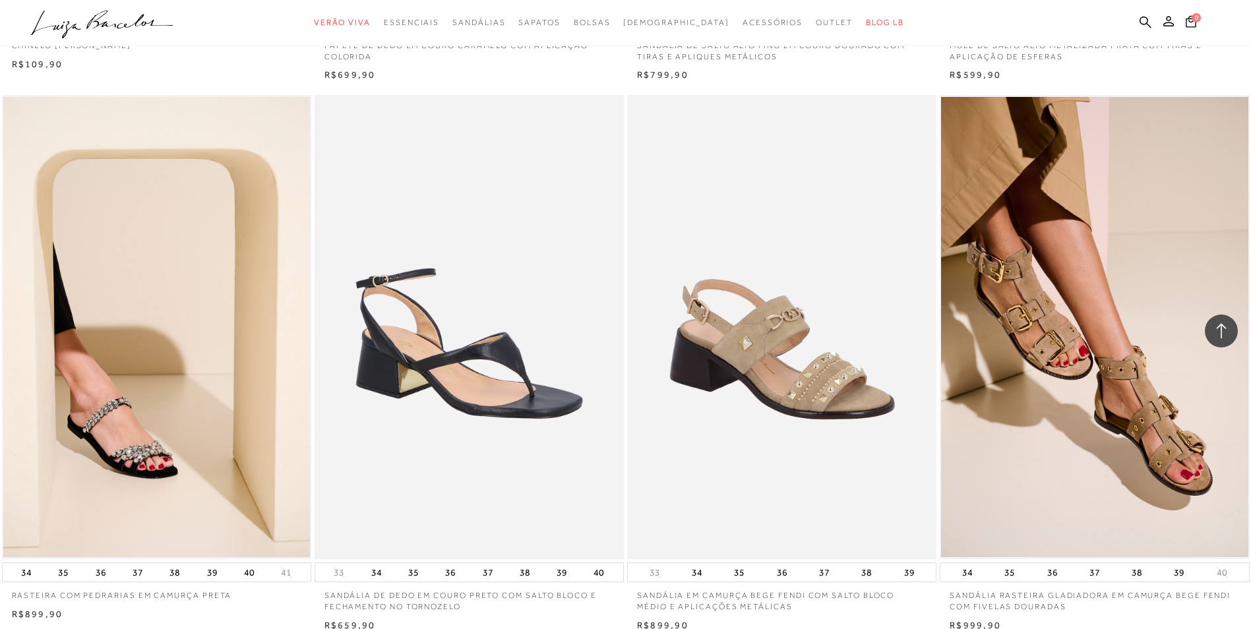
scroll to position [19781, 0]
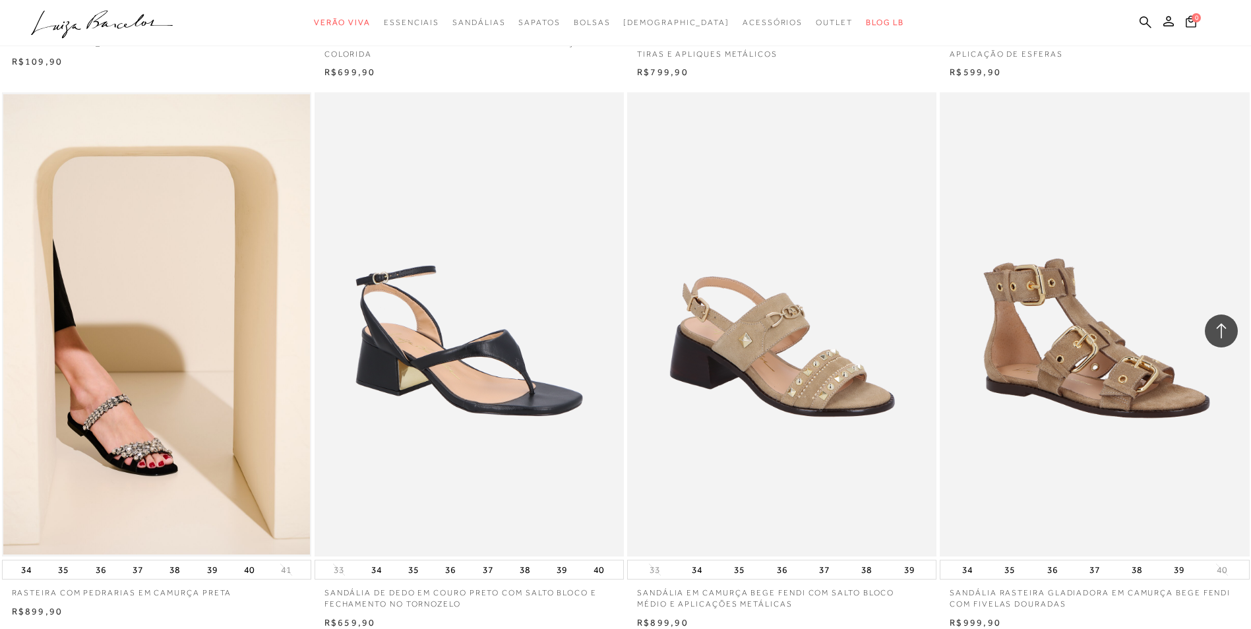
click at [1139, 433] on img at bounding box center [1095, 324] width 308 height 464
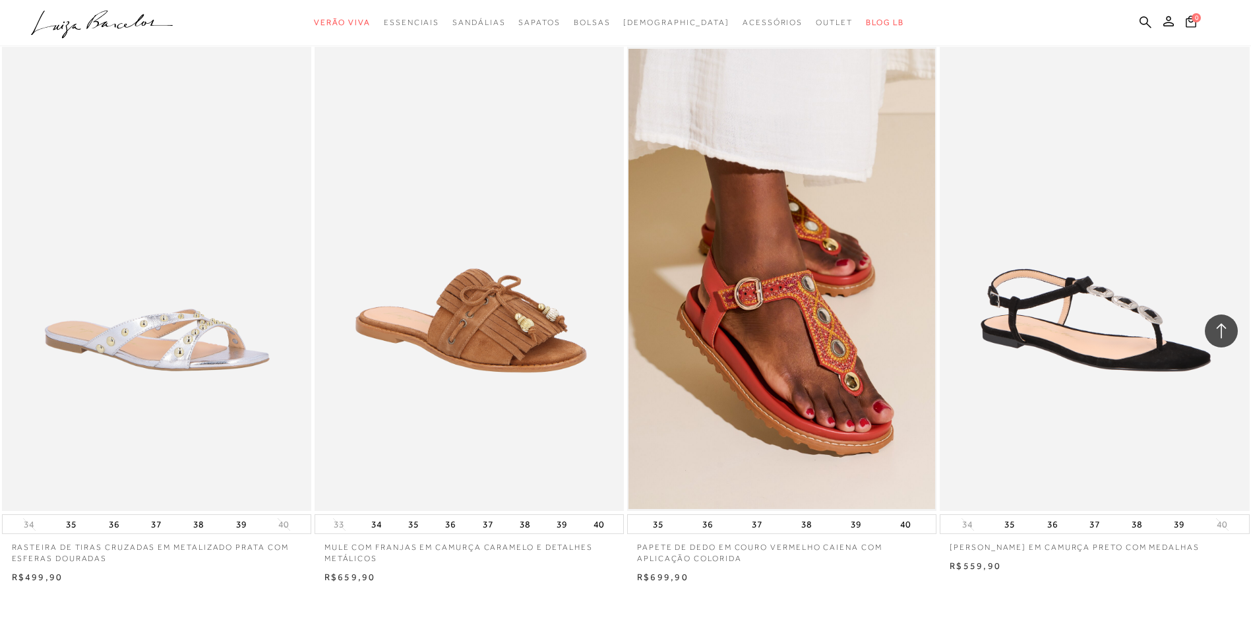
scroll to position [22682, 0]
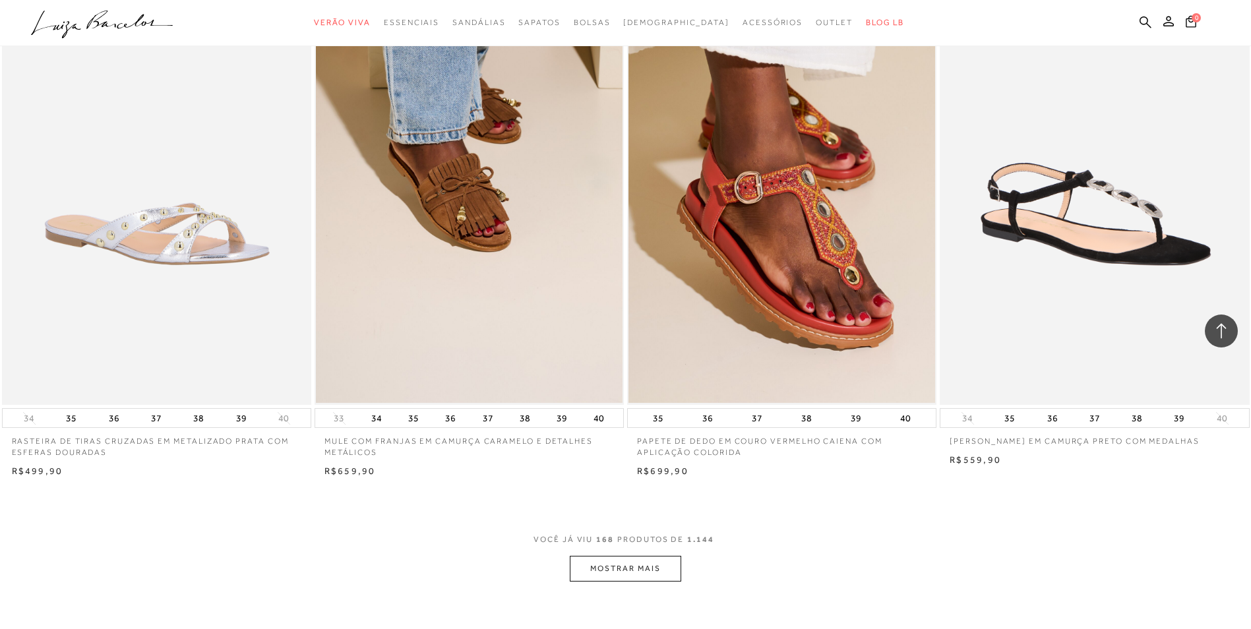
click at [599, 572] on button "MOSTRAR MAIS" at bounding box center [625, 569] width 111 height 26
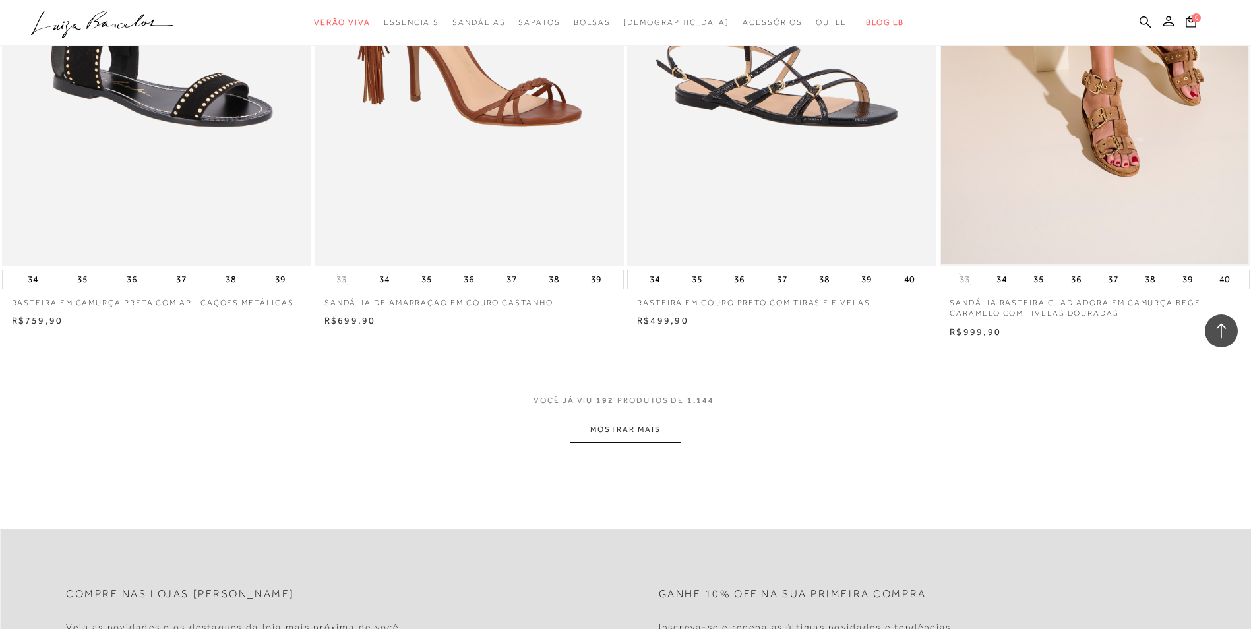
scroll to position [26243, 0]
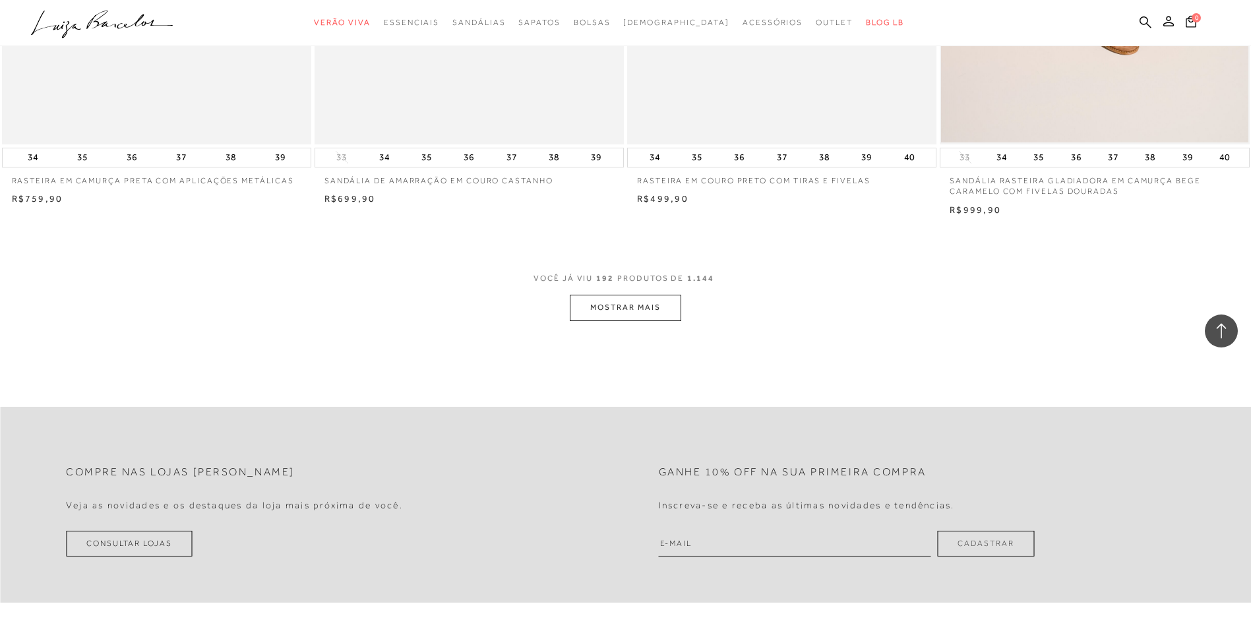
click at [587, 303] on button "MOSTRAR MAIS" at bounding box center [625, 308] width 111 height 26
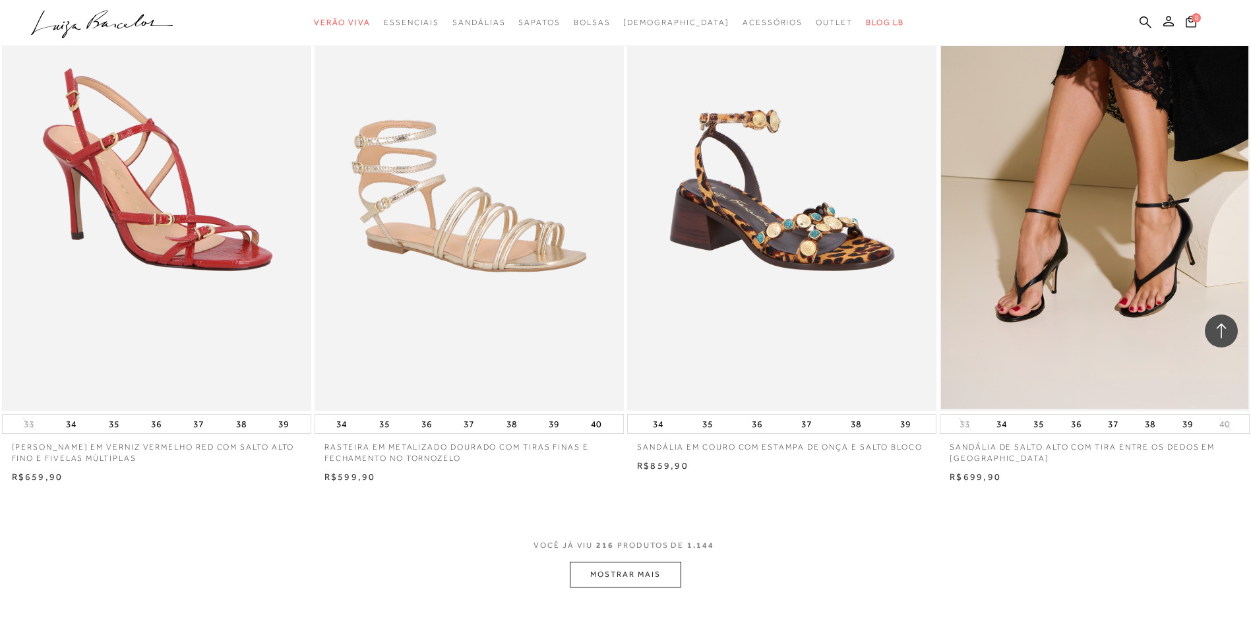
scroll to position [29408, 0]
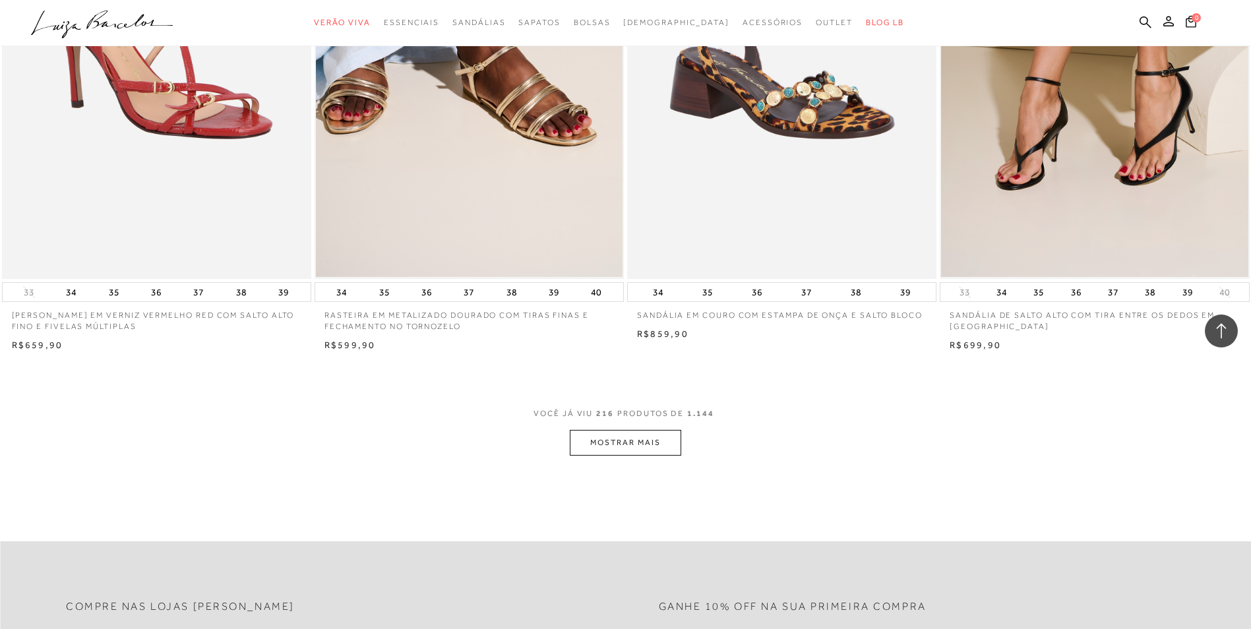
click at [591, 439] on button "MOSTRAR MAIS" at bounding box center [625, 443] width 111 height 26
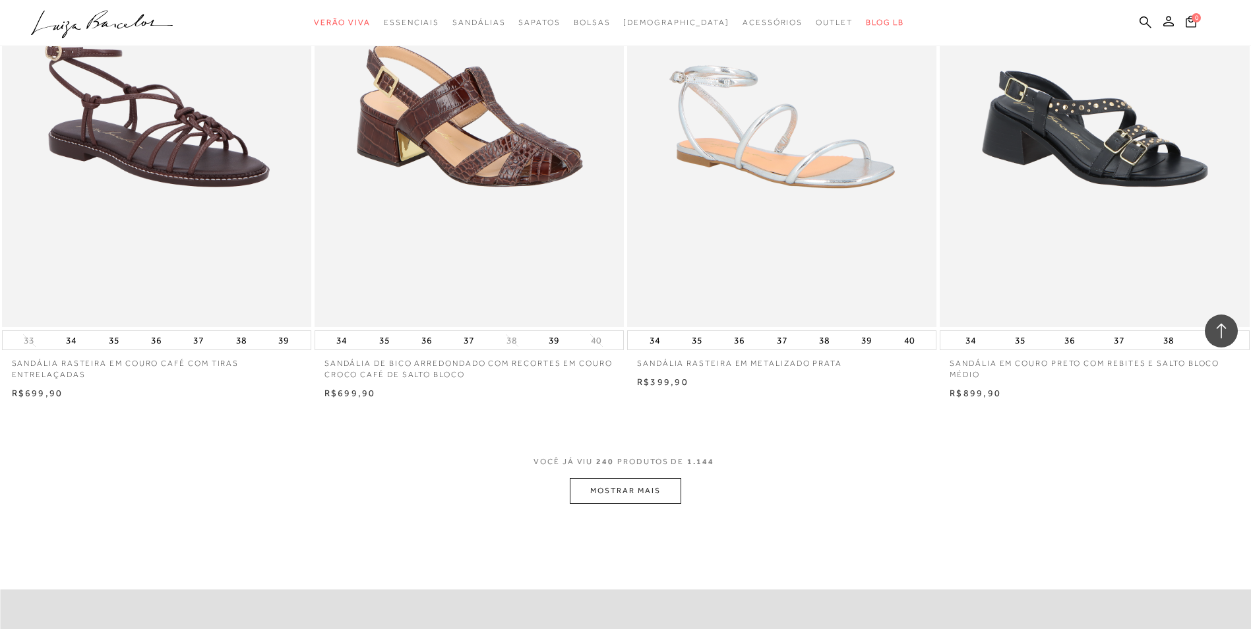
scroll to position [32705, 0]
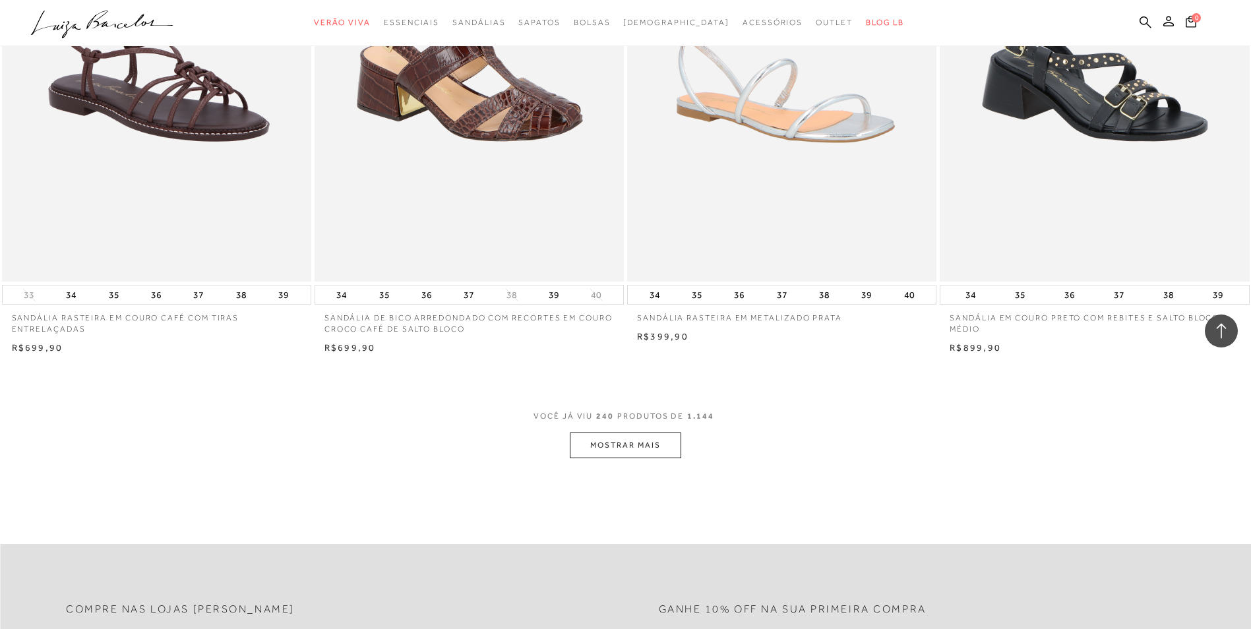
click at [615, 444] on button "MOSTRAR MAIS" at bounding box center [625, 446] width 111 height 26
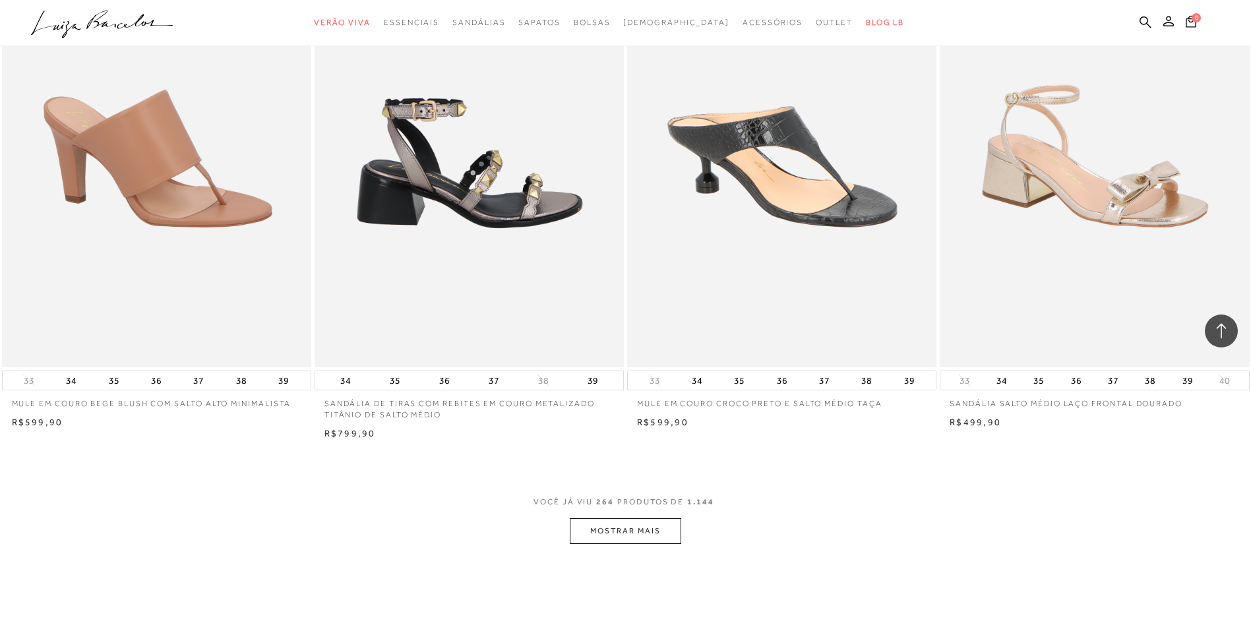
scroll to position [36133, 0]
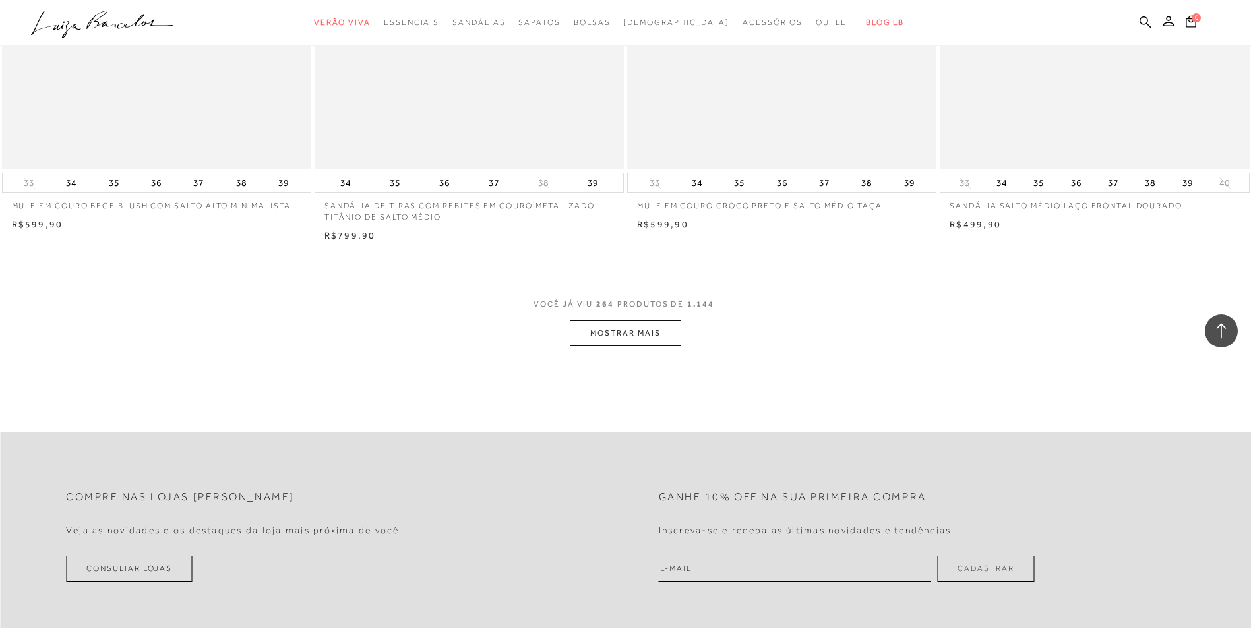
click at [617, 331] on button "MOSTRAR MAIS" at bounding box center [625, 333] width 111 height 26
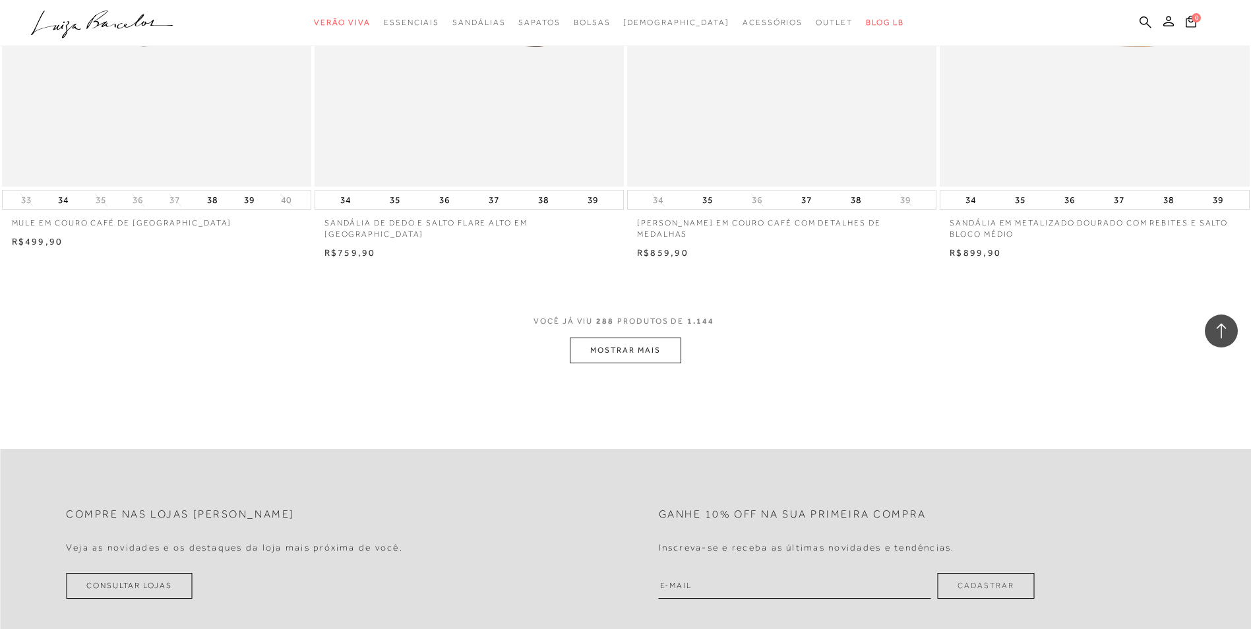
scroll to position [39430, 0]
click at [642, 346] on button "MOSTRAR MAIS" at bounding box center [625, 350] width 111 height 26
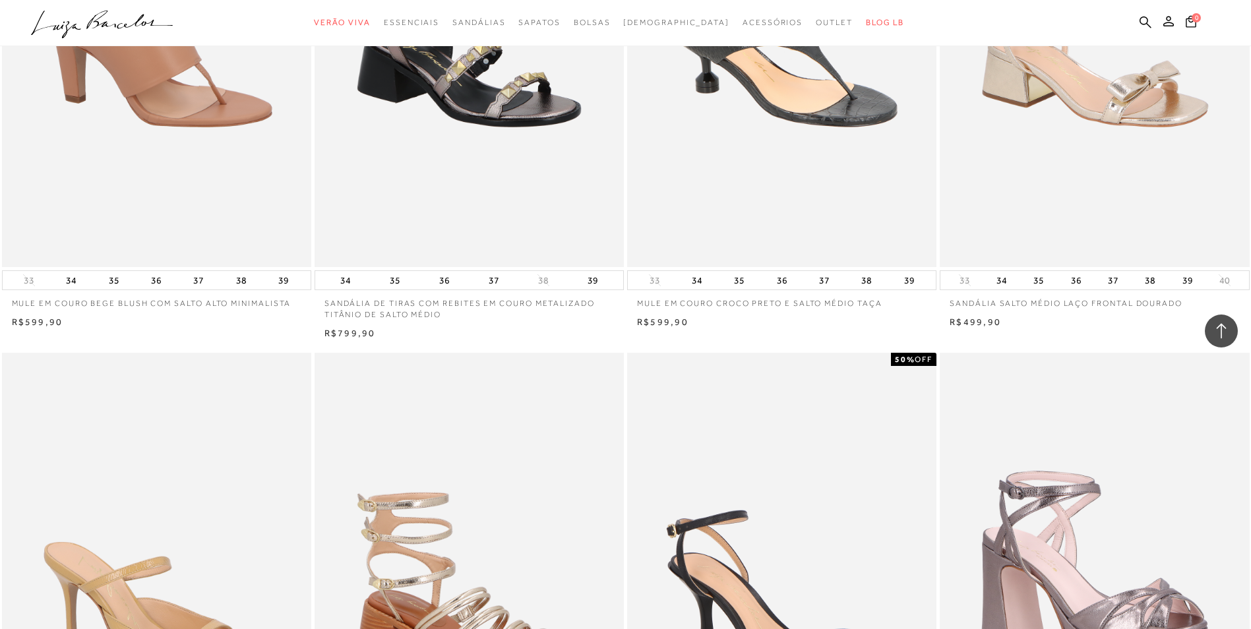
scroll to position [34863, 0]
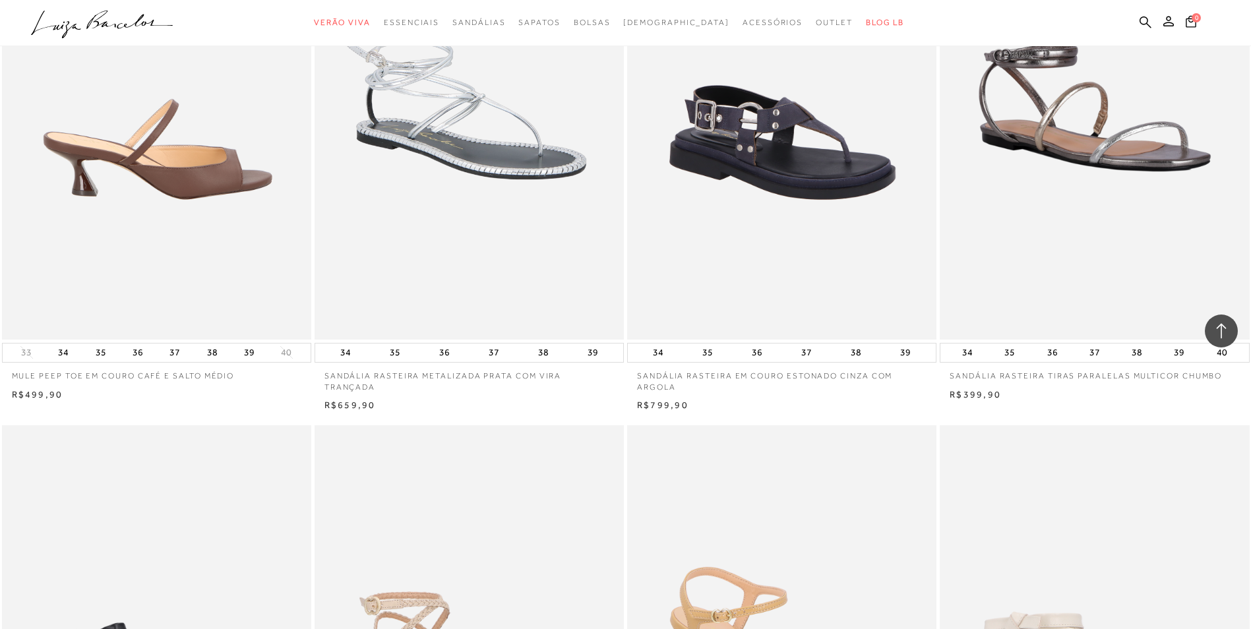
drag, startPoint x: 695, startPoint y: 311, endPoint x: 702, endPoint y: 308, distance: 8.0
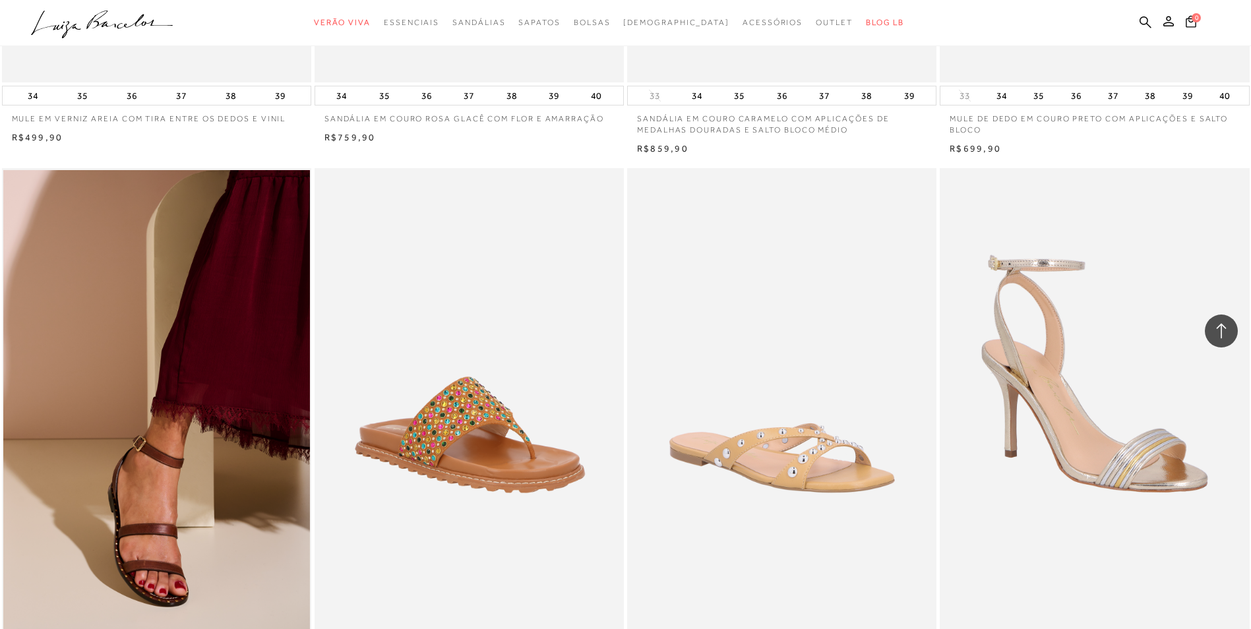
scroll to position [30792, 0]
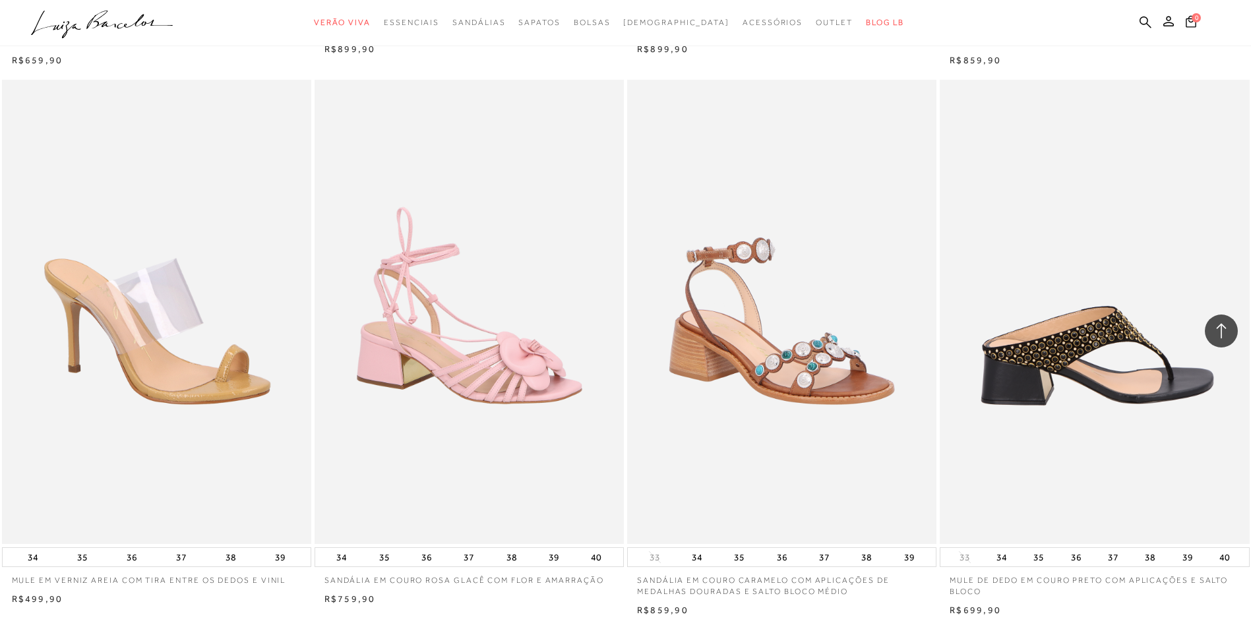
drag, startPoint x: 1010, startPoint y: 423, endPoint x: 1016, endPoint y: 420, distance: 6.8
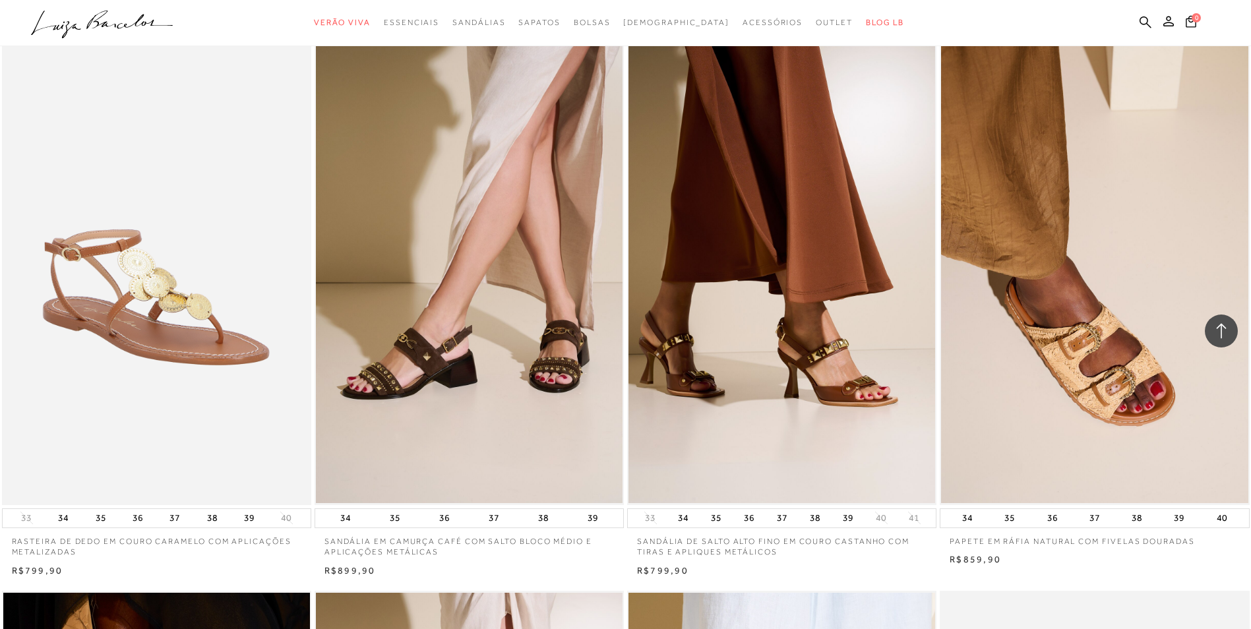
scroll to position [25913, 0]
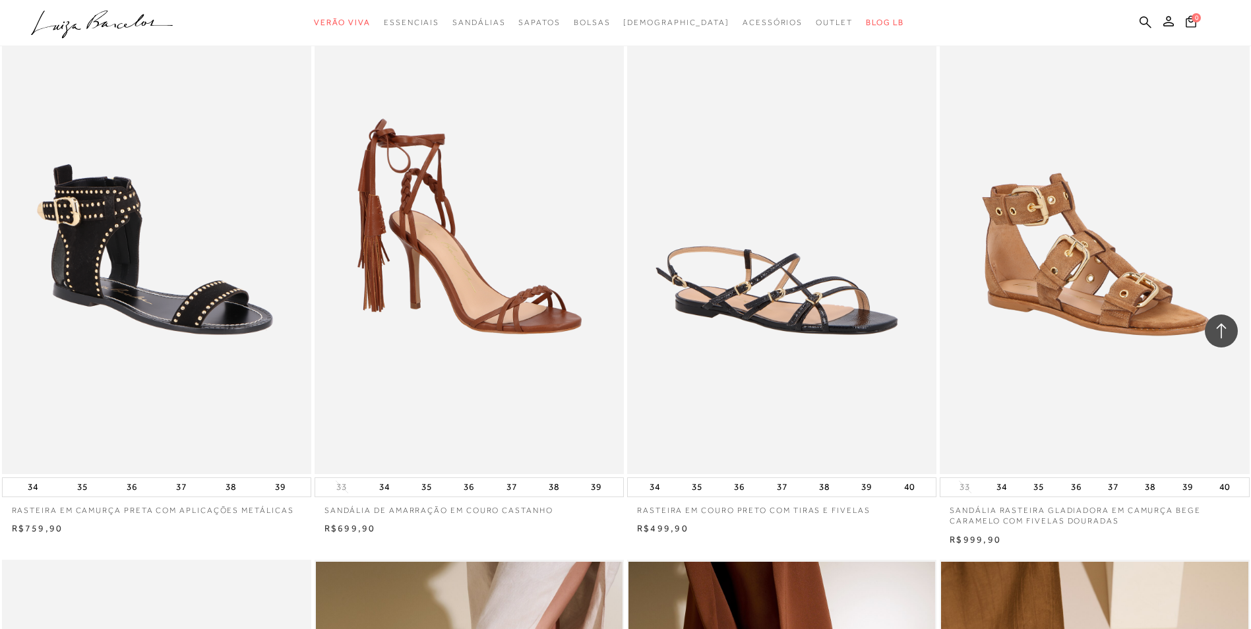
click at [1124, 297] on img at bounding box center [1095, 242] width 308 height 464
